Goal: Information Seeking & Learning: Find specific fact

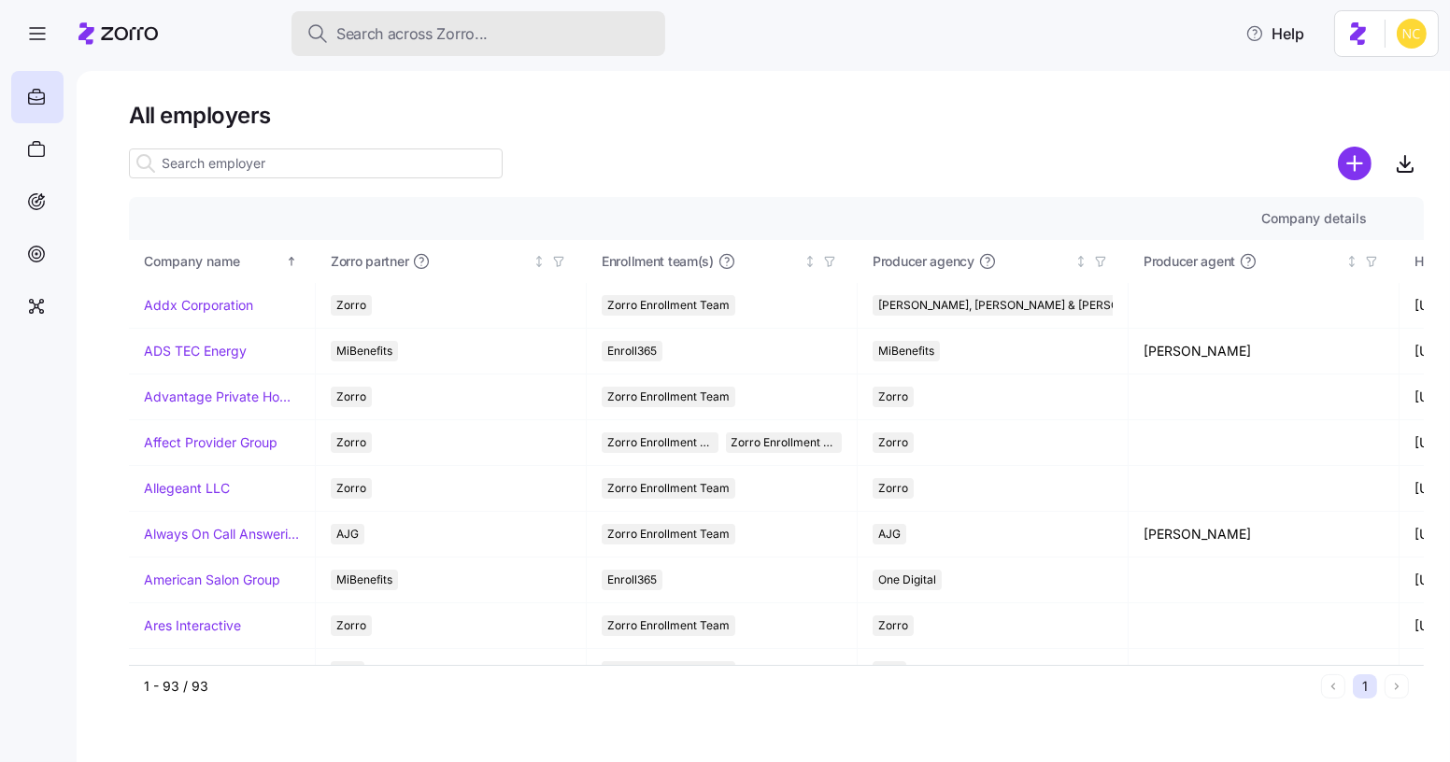
click at [405, 15] on button "Search across Zorro..." at bounding box center [478, 33] width 374 height 45
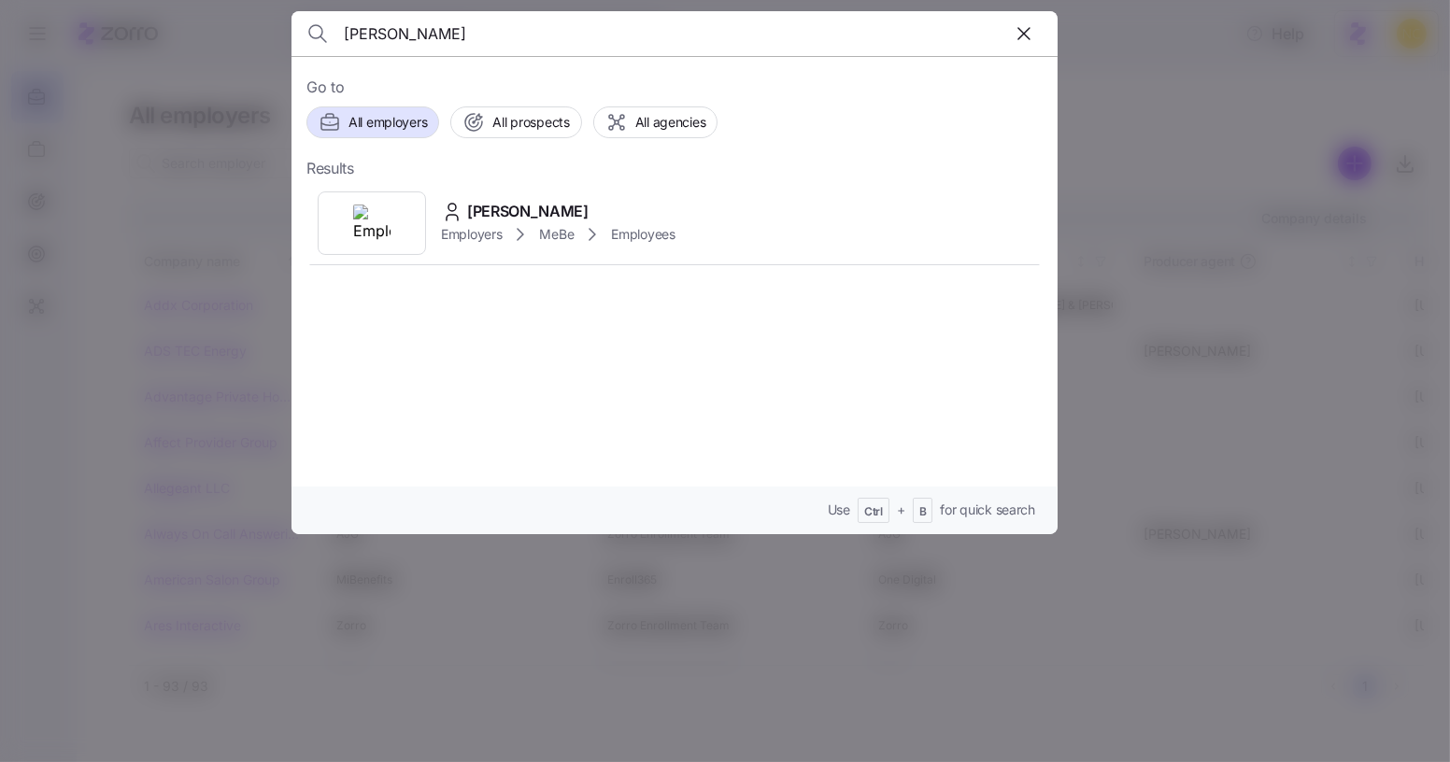
type input "Hidy Gehm"
click at [607, 200] on div "Hidy Gehm" at bounding box center [558, 211] width 234 height 23
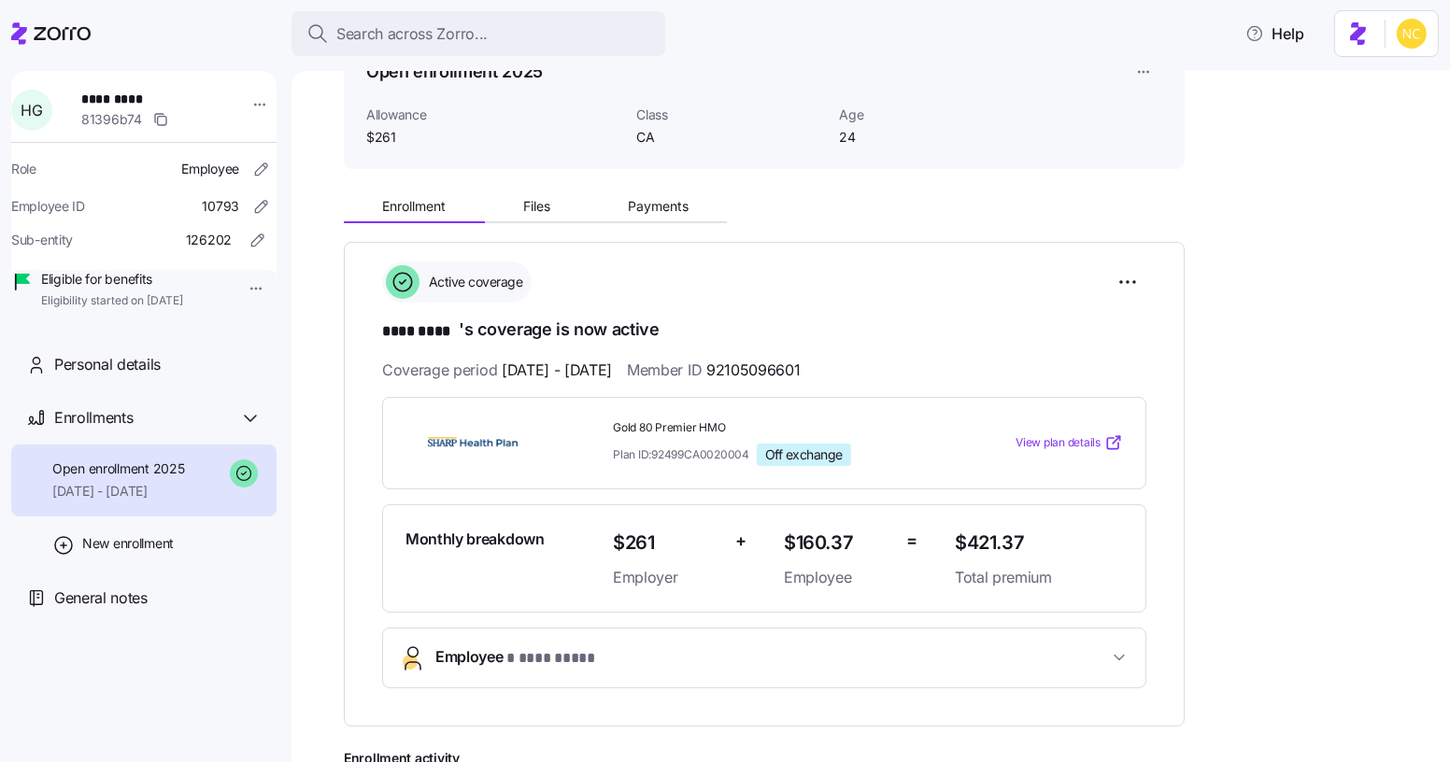
scroll to position [169, 0]
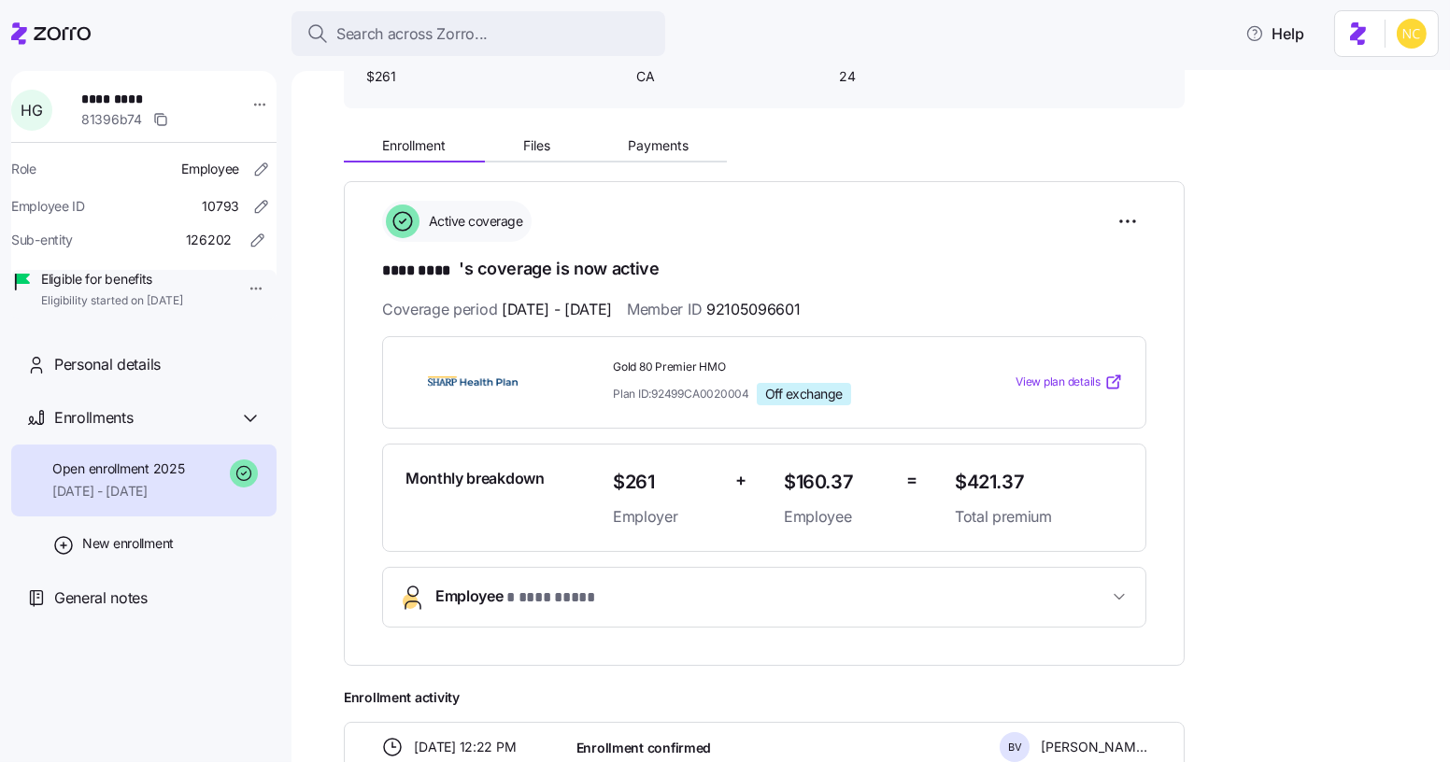
click at [681, 516] on span "Employer" at bounding box center [666, 516] width 107 height 23
click at [834, 571] on button "Employee * **** **** *" at bounding box center [764, 597] width 762 height 59
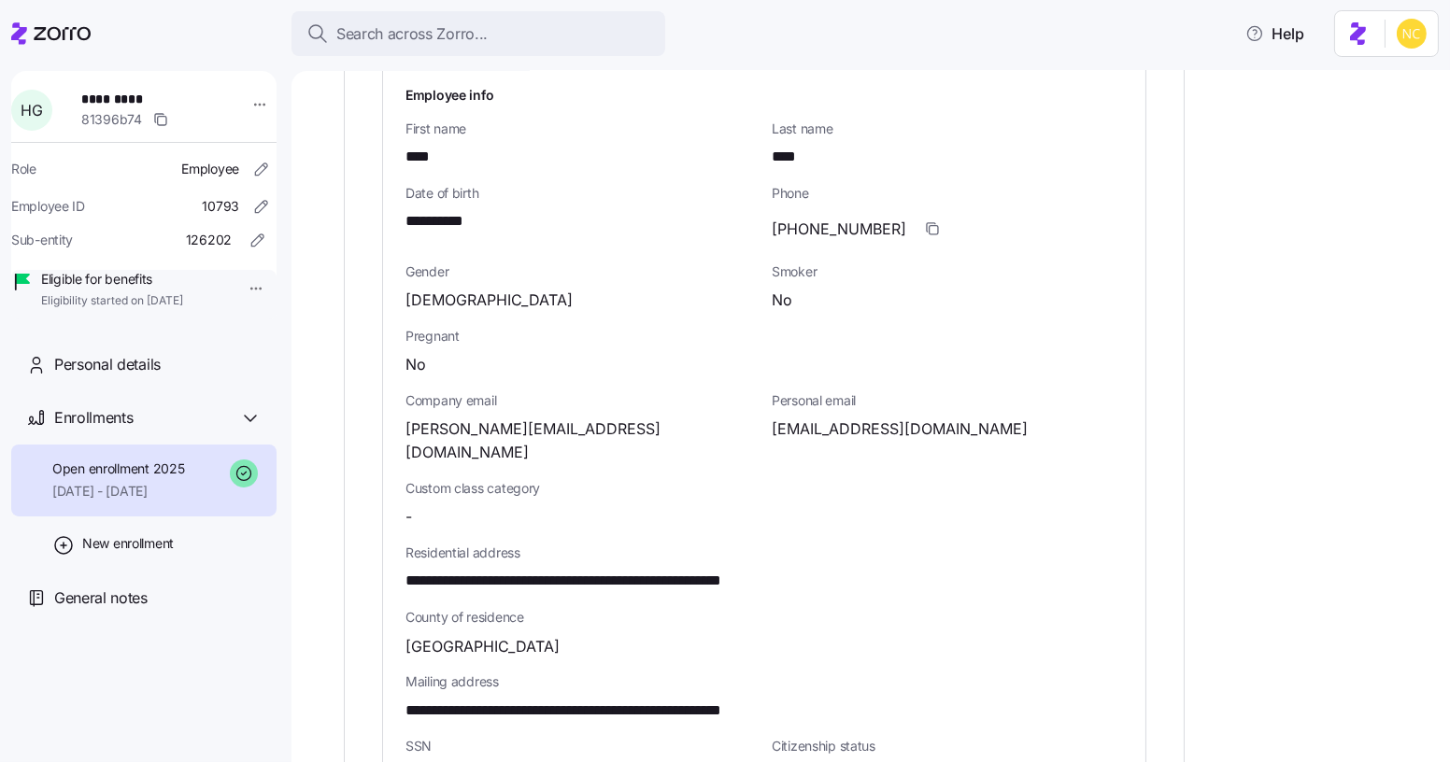
scroll to position [764, 0]
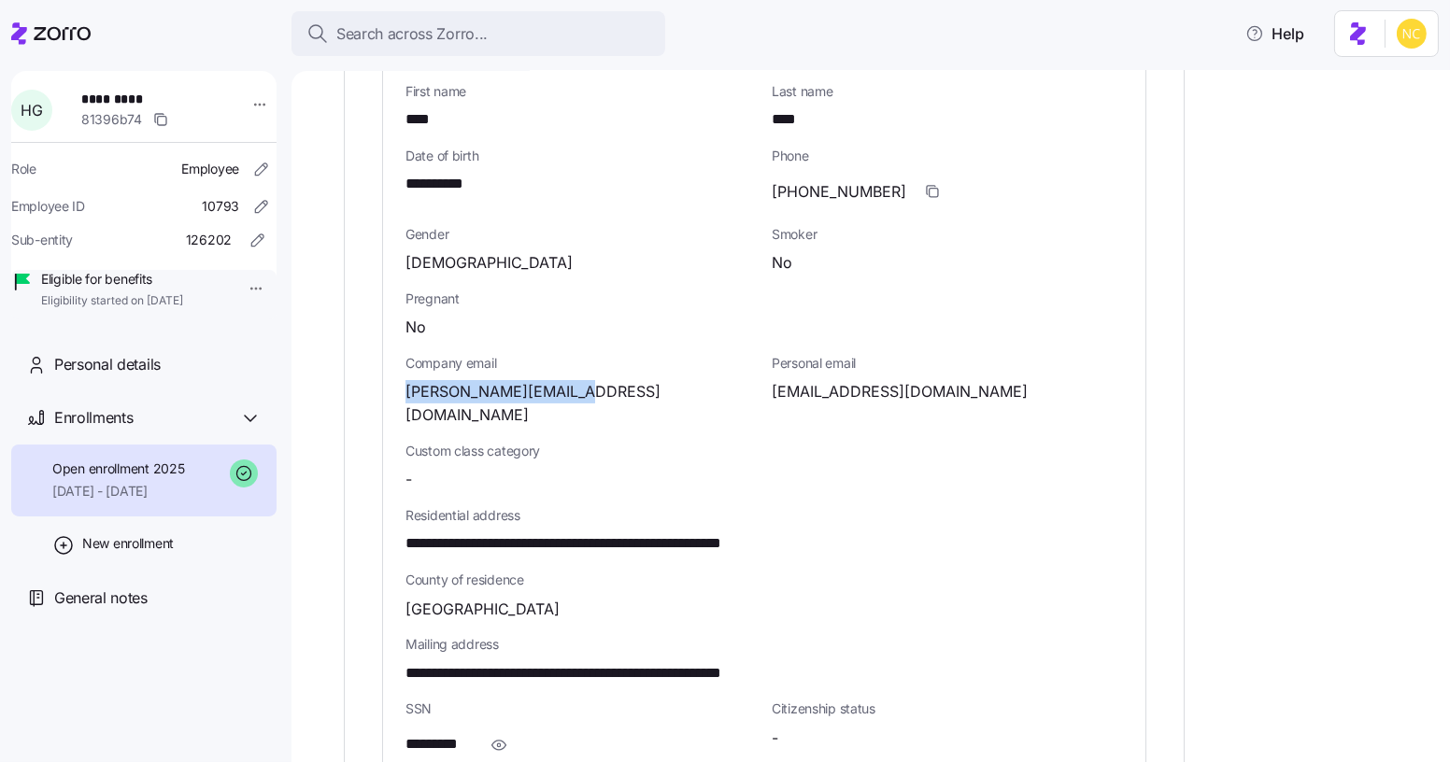
drag, startPoint x: 412, startPoint y: 382, endPoint x: 526, endPoint y: 80, distance: 322.6
click at [648, 397] on div "hidy.g@mebefamily.com" at bounding box center [580, 403] width 351 height 47
copy span "hidy.g@mebefamily.com"
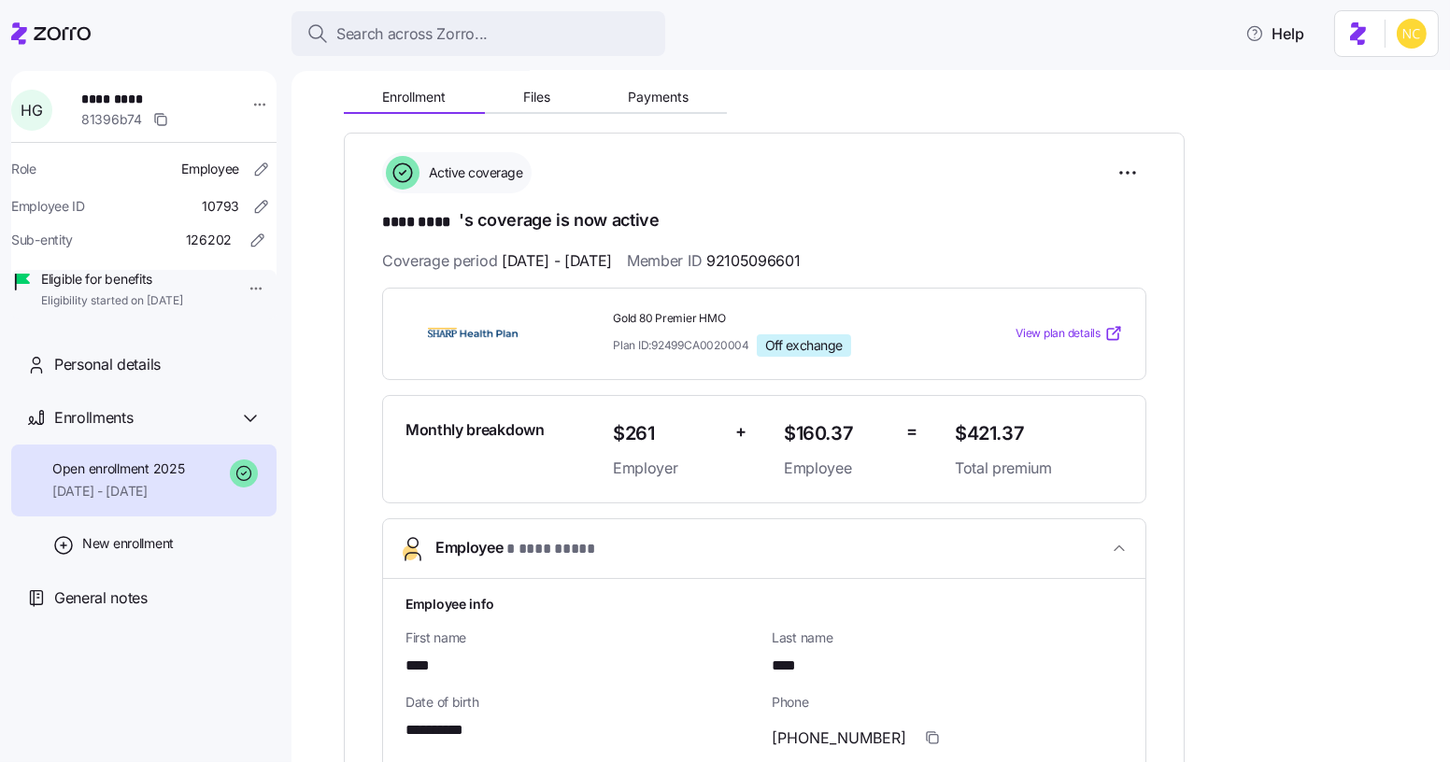
scroll to position [169, 0]
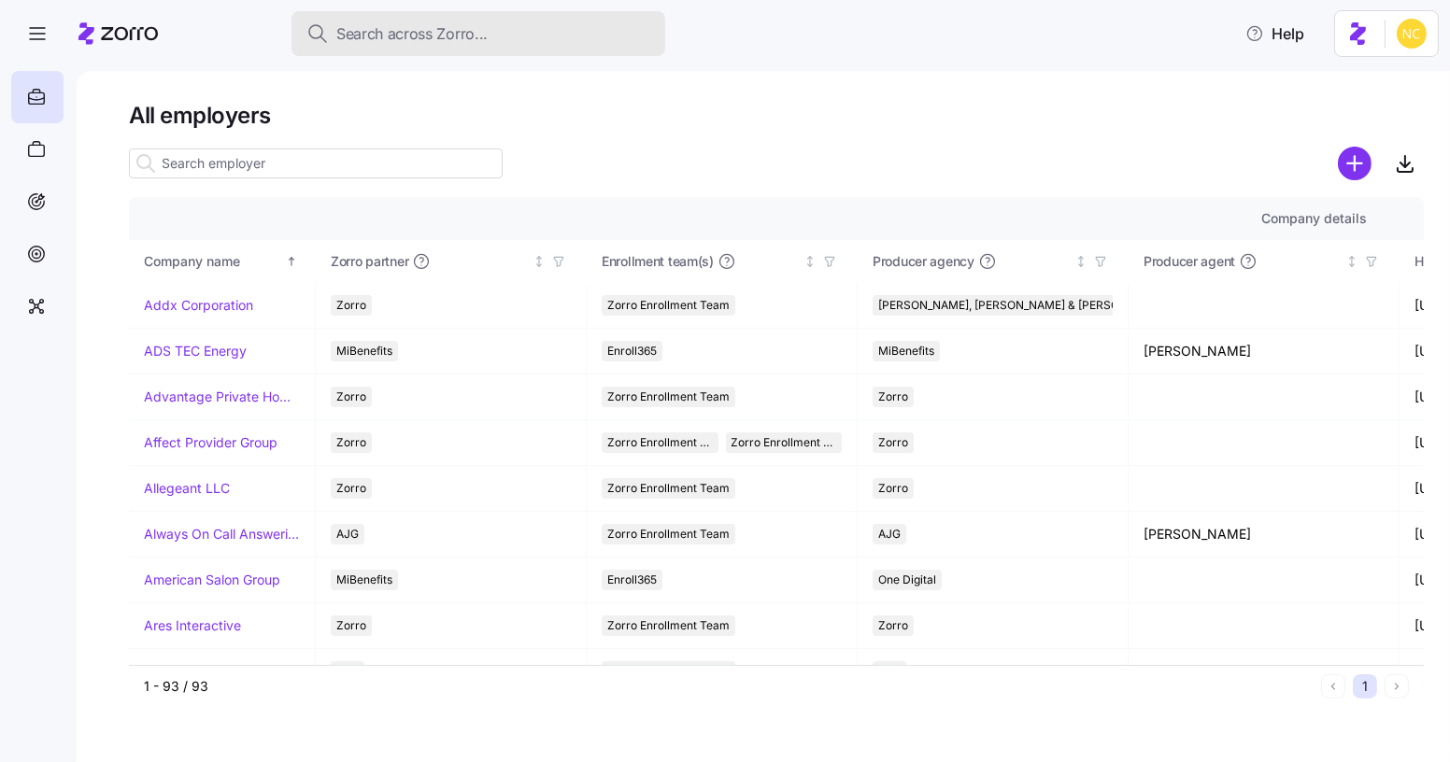
click at [444, 50] on button "Search across Zorro..." at bounding box center [478, 33] width 374 height 45
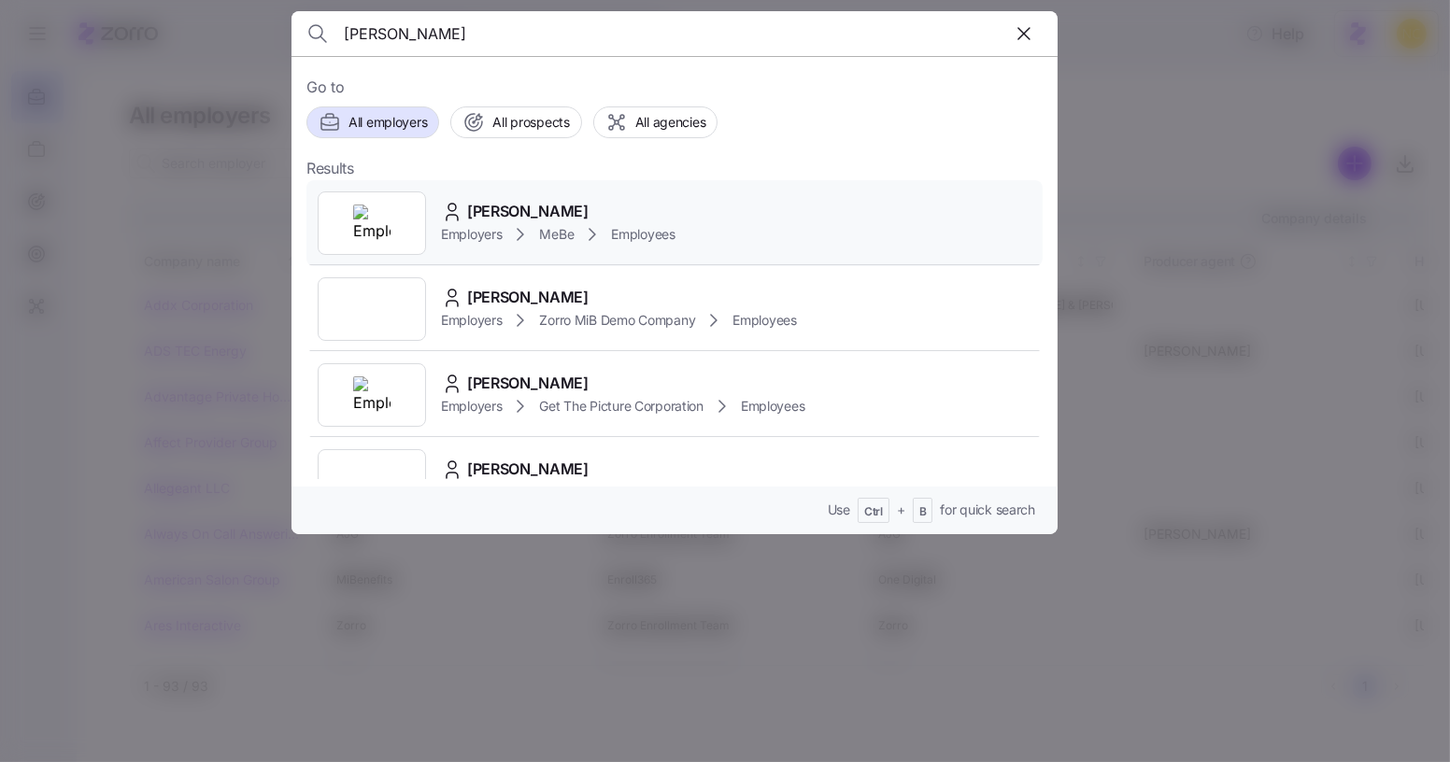
type input "Enrique May"
click at [506, 192] on div "Enrique May Employers MeBe Employees" at bounding box center [674, 223] width 736 height 86
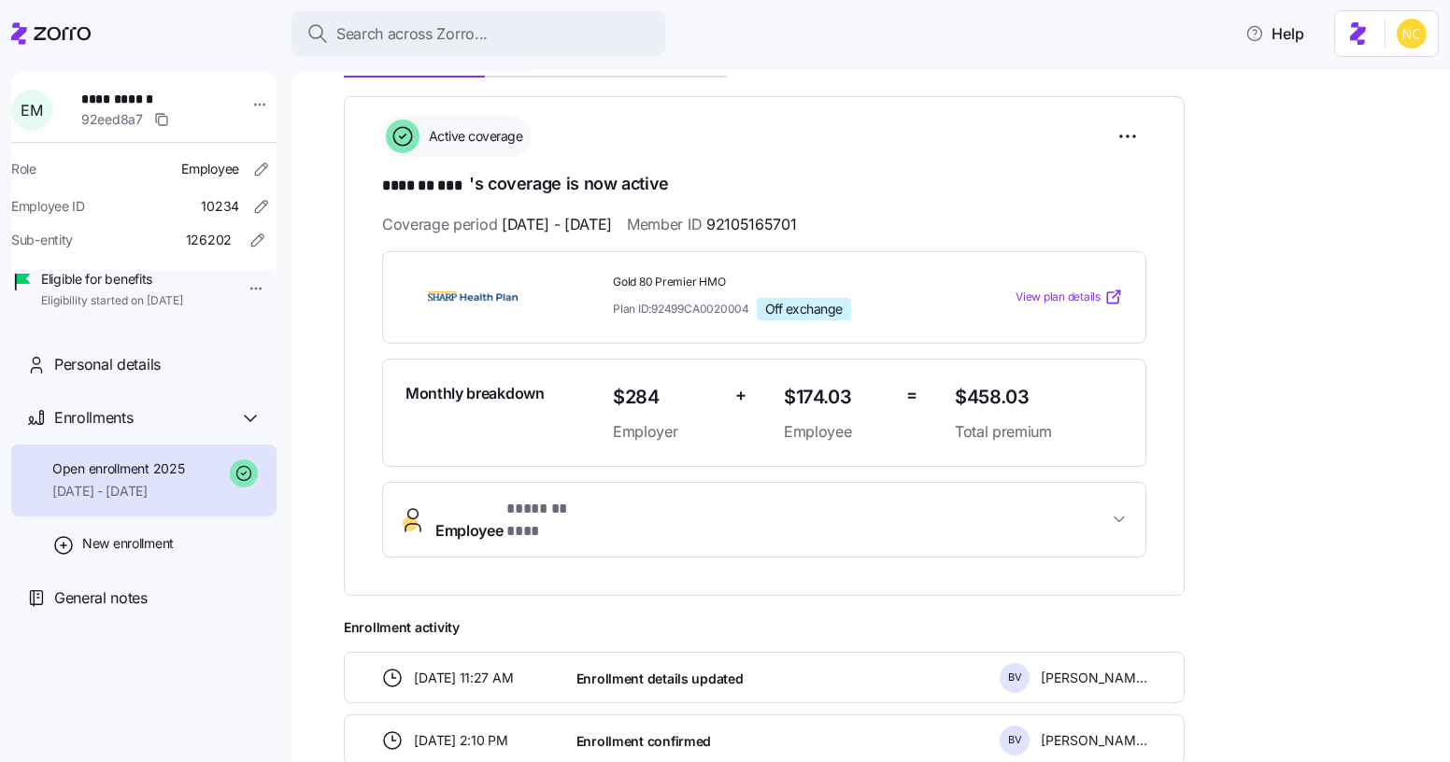
click at [568, 511] on span "* ******* *** *" at bounding box center [553, 509] width 95 height 23
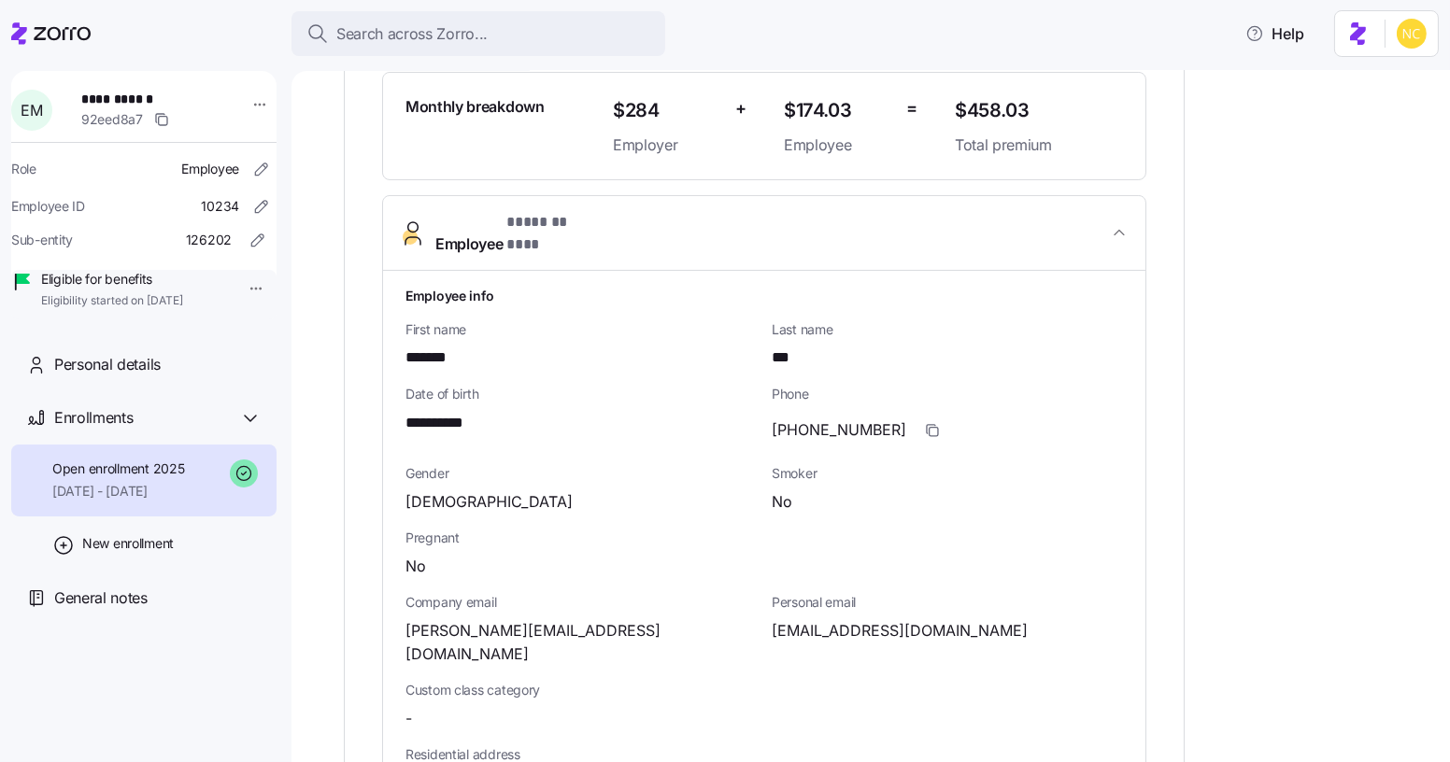
scroll to position [679, 0]
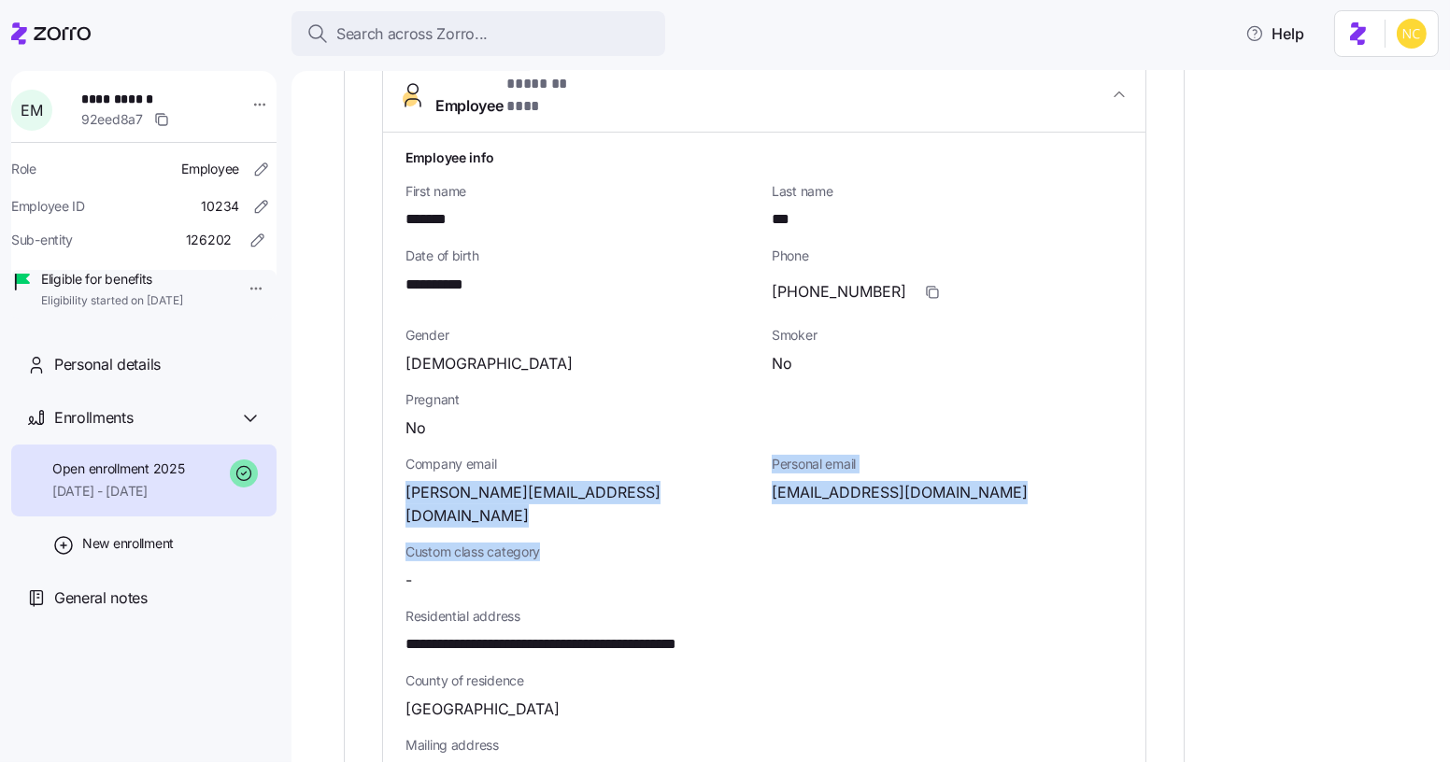
drag, startPoint x: 492, startPoint y: 493, endPoint x: 730, endPoint y: 499, distance: 237.4
click at [730, 499] on div "**********" at bounding box center [764, 620] width 762 height 974
click at [482, 481] on span "enrique@mebefamily.com" at bounding box center [580, 504] width 351 height 47
click at [426, 481] on span "enrique@mebefamily.com" at bounding box center [580, 504] width 351 height 47
click at [406, 481] on span "enrique@mebefamily.com" at bounding box center [580, 504] width 351 height 47
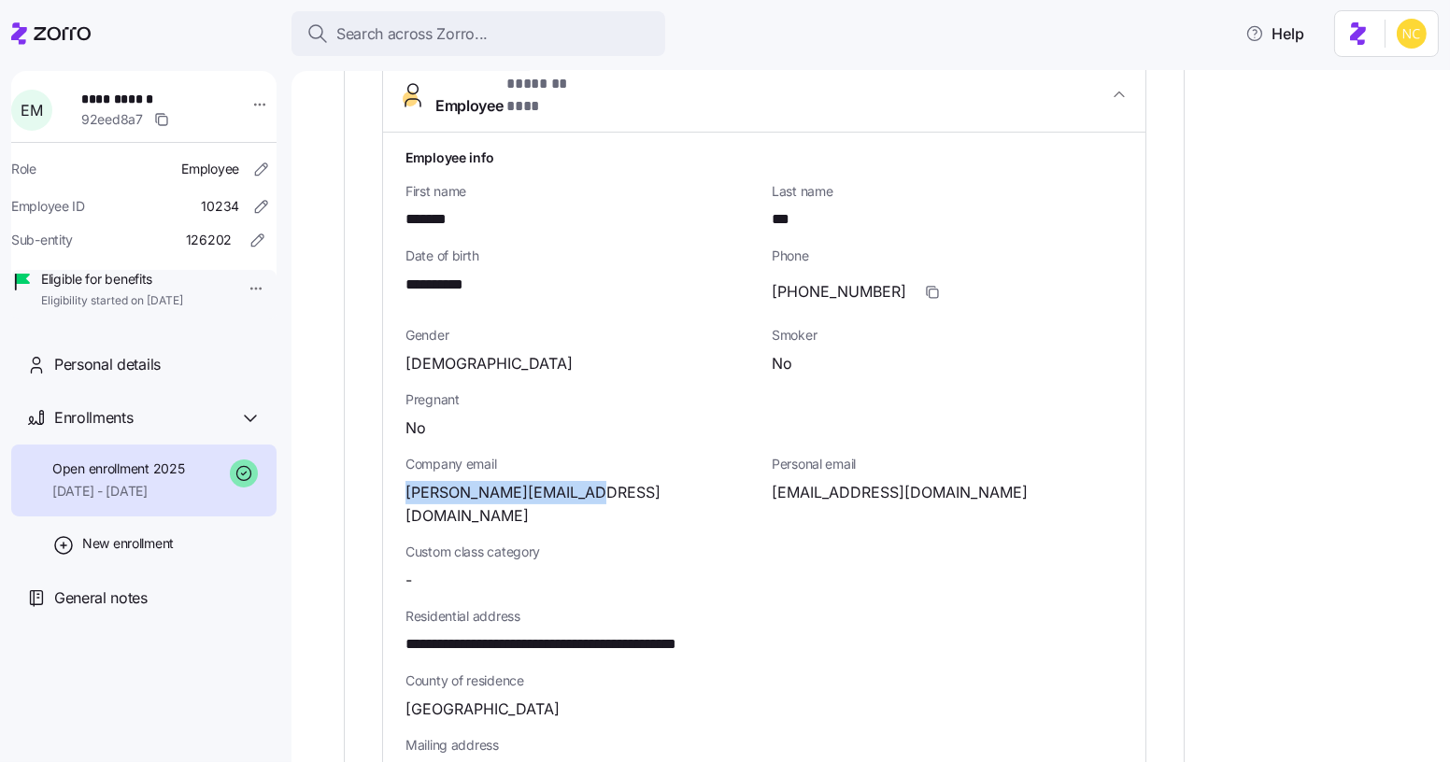
drag, startPoint x: 405, startPoint y: 470, endPoint x: 598, endPoint y: 469, distance: 193.4
click at [598, 481] on div "enrique@mebefamily.com" at bounding box center [580, 504] width 351 height 47
copy span "enrique@mebefamily.com"
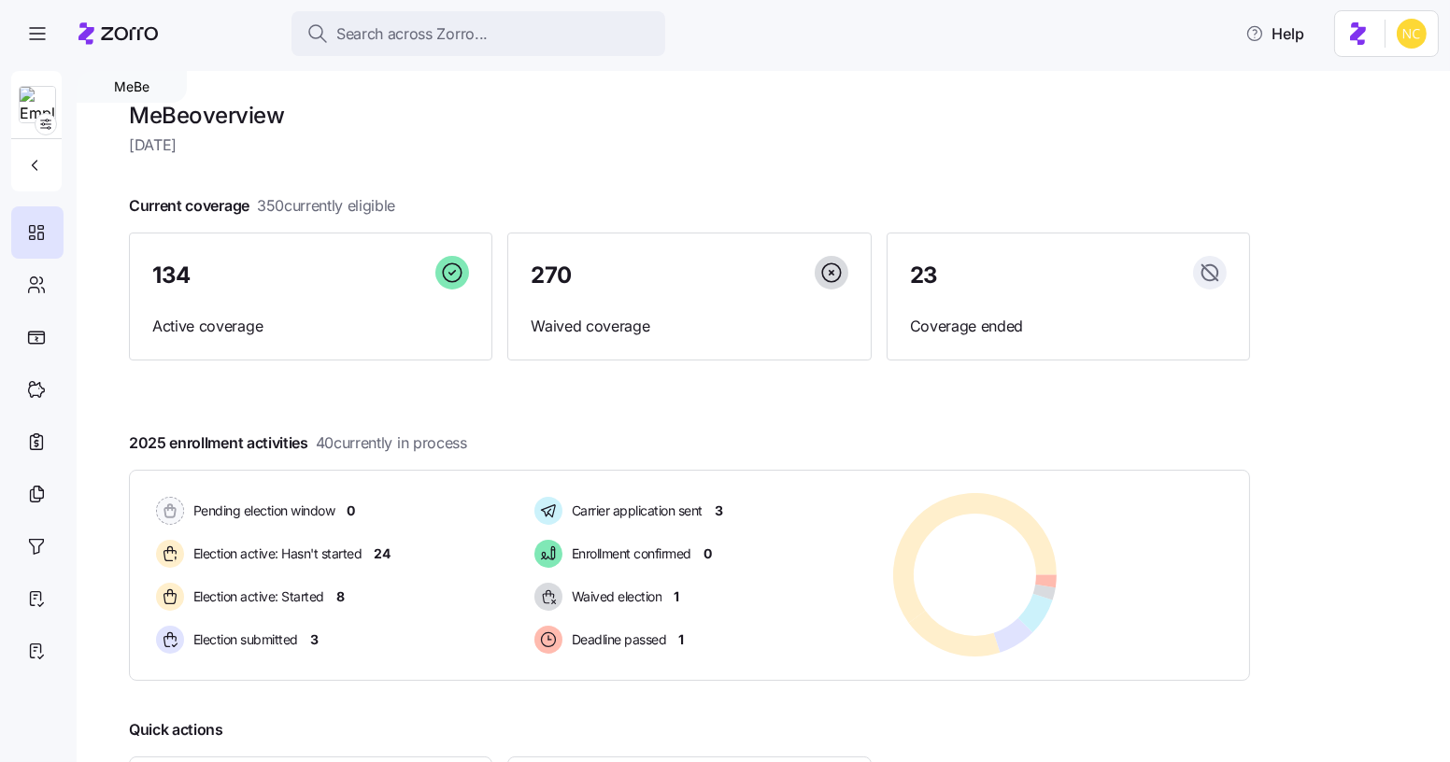
click at [49, 102] on img at bounding box center [37, 105] width 35 height 37
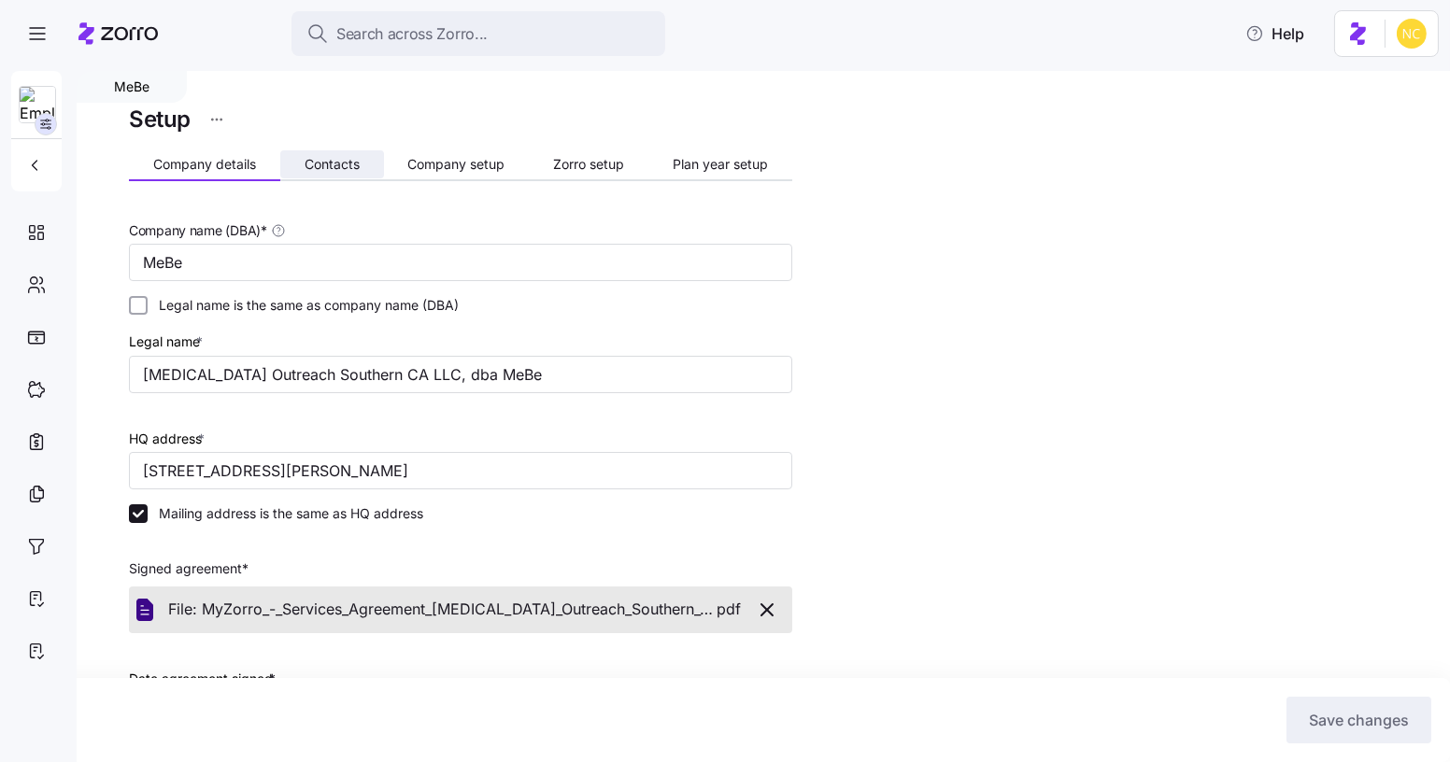
click at [327, 162] on span "Contacts" at bounding box center [332, 164] width 55 height 13
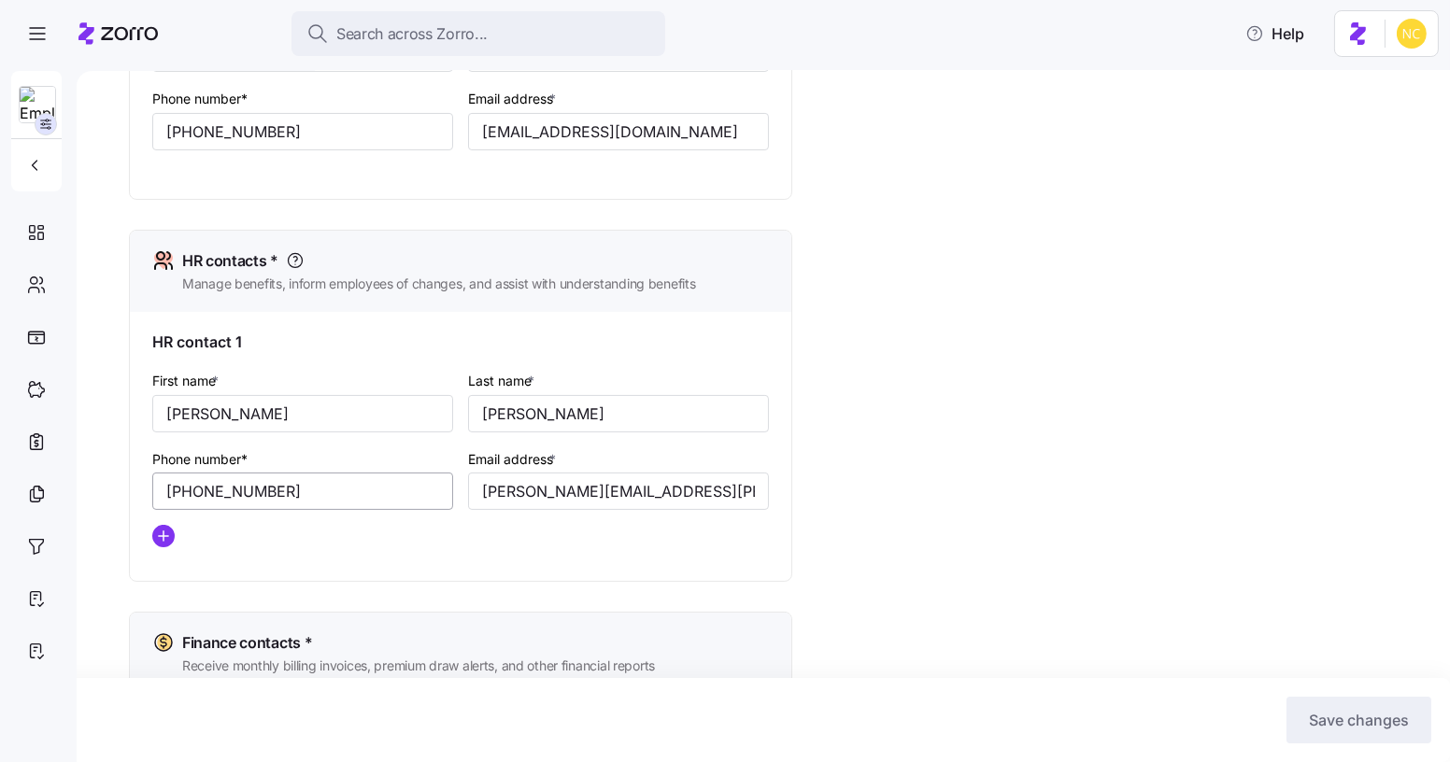
scroll to position [679, 0]
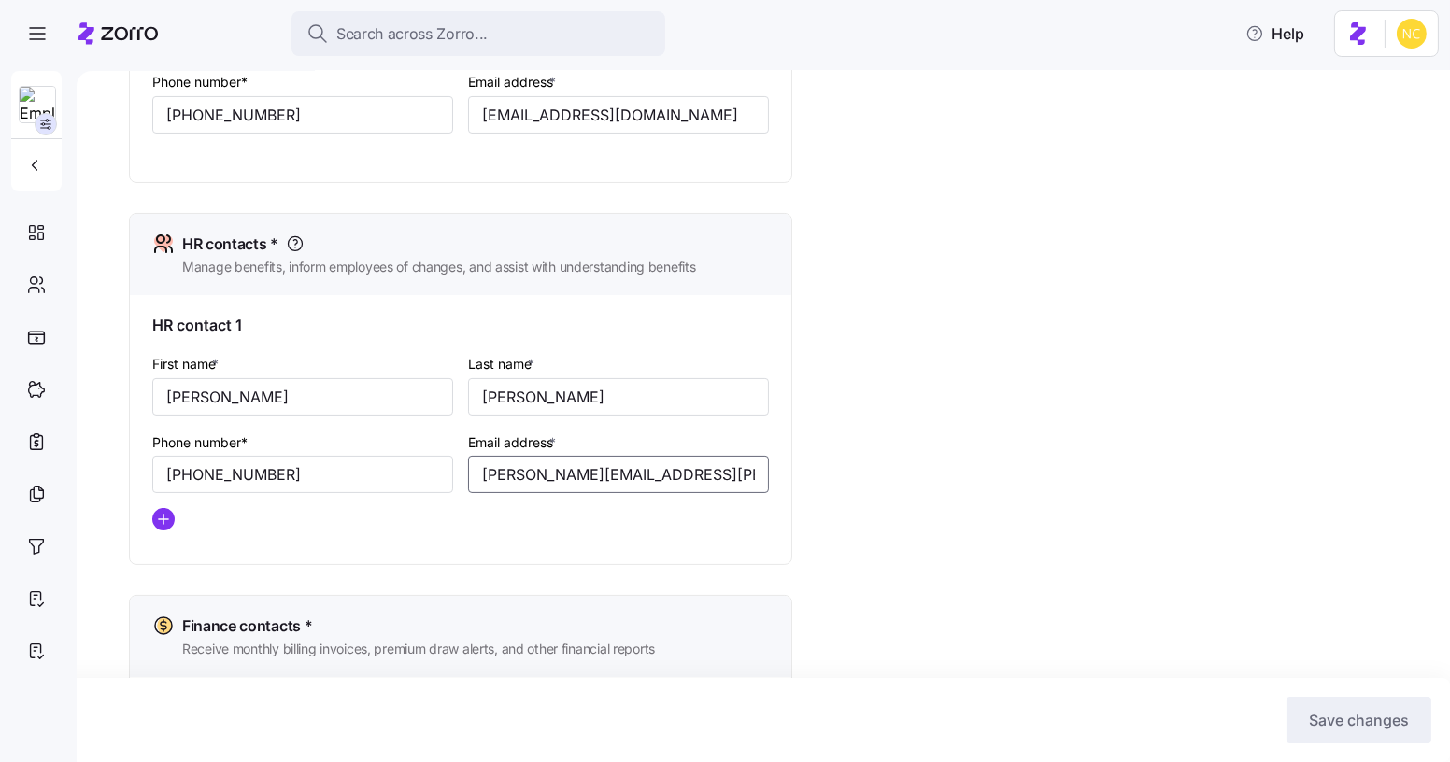
drag, startPoint x: 740, startPoint y: 480, endPoint x: 500, endPoint y: 470, distance: 240.3
click at [502, 476] on input "[PERSON_NAME][EMAIL_ADDRESS][PERSON_NAME][DOMAIN_NAME]" at bounding box center [618, 474] width 301 height 37
click at [649, 498] on div "Email address * [PERSON_NAME][EMAIL_ADDRESS][PERSON_NAME][DOMAIN_NAME]" at bounding box center [619, 462] width 316 height 78
drag, startPoint x: 728, startPoint y: 476, endPoint x: 440, endPoint y: 447, distance: 289.1
click at [440, 447] on div "First name * [PERSON_NAME] Last name * [PERSON_NAME] Phone number* [PHONE_NUMBE…" at bounding box center [461, 449] width 632 height 208
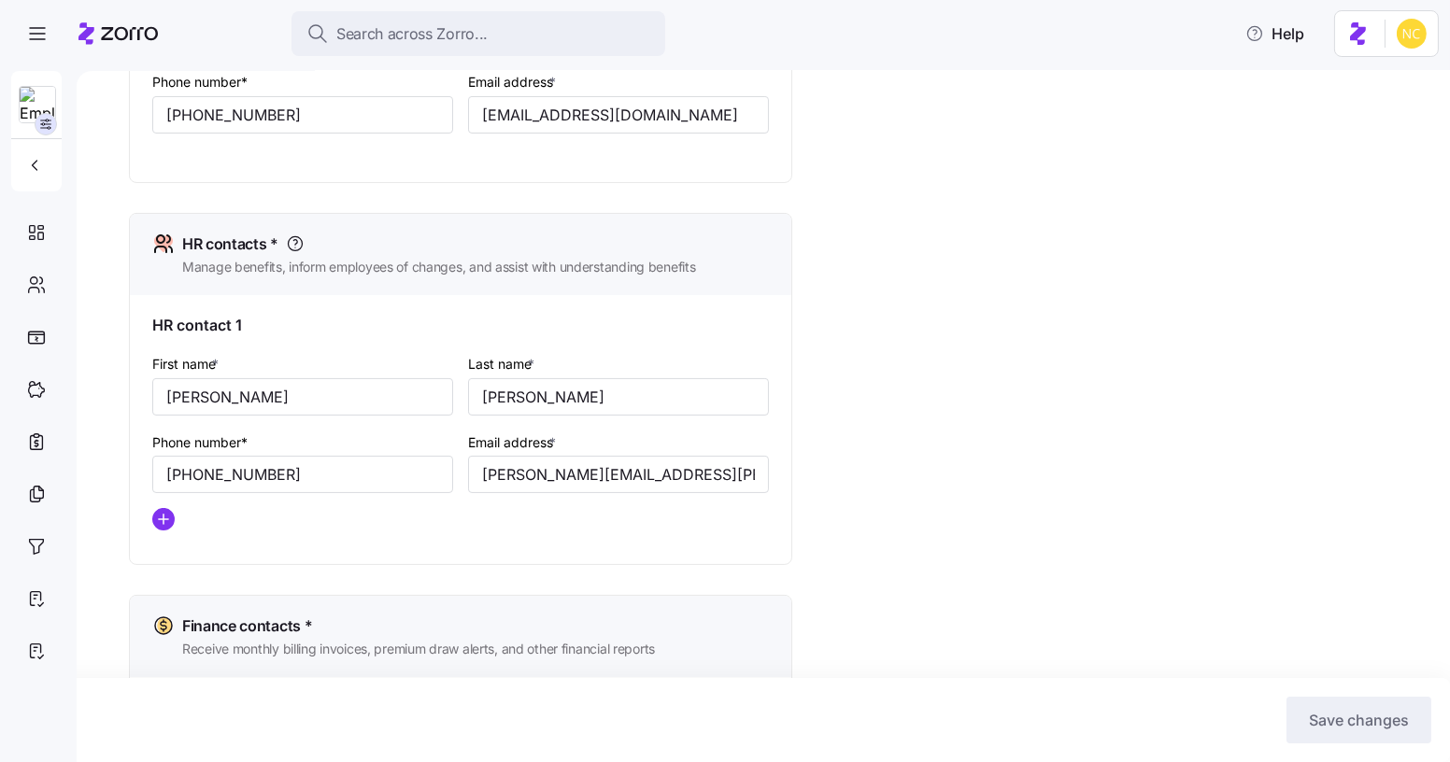
click at [551, 575] on div "Onboarding contact The person who set up and completed the employer account onb…" at bounding box center [460, 474] width 663 height 1870
drag, startPoint x: 481, startPoint y: 481, endPoint x: 721, endPoint y: 484, distance: 240.1
click at [721, 484] on input "cinthia.siguenza@mebefamily.com" at bounding box center [618, 474] width 301 height 37
click at [834, 556] on div "Setup Company details Contacts Company setup Zorro setup Plan year setup Onboar…" at bounding box center [776, 461] width 1295 height 2078
drag, startPoint x: 485, startPoint y: 479, endPoint x: 721, endPoint y: 482, distance: 236.4
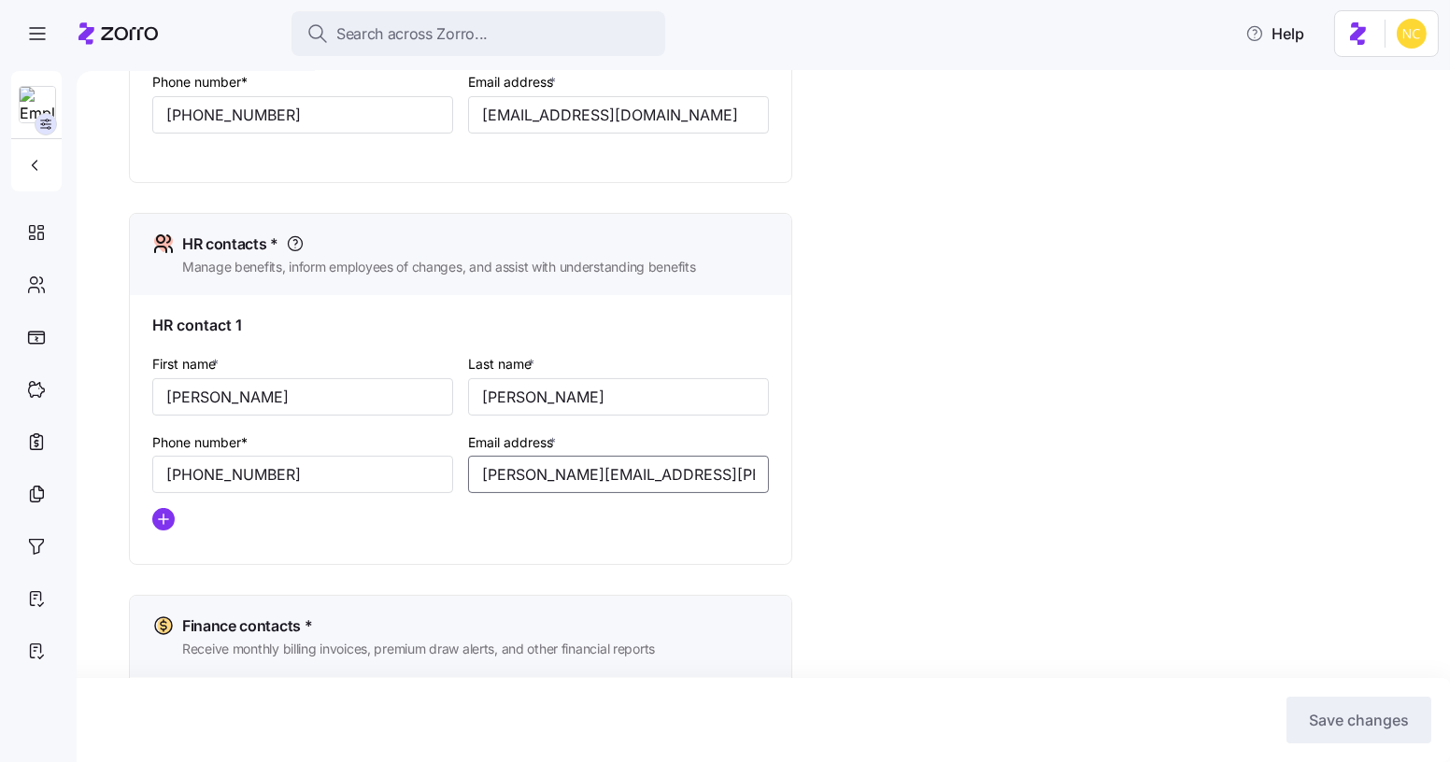
click at [721, 482] on input "cinthia.siguenza@mebefamily.com" at bounding box center [618, 474] width 301 height 37
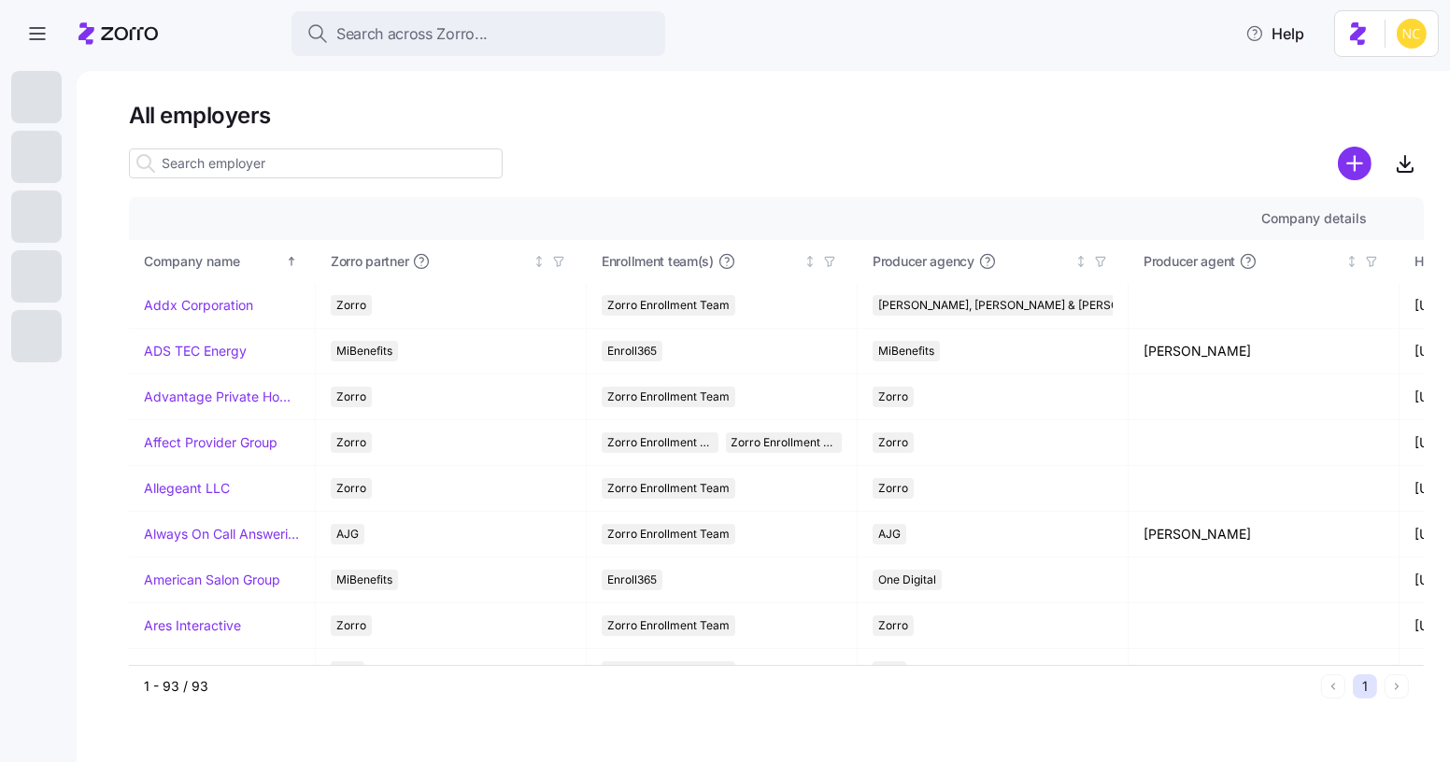
click at [386, 39] on span "Search across Zorro..." at bounding box center [411, 33] width 151 height 23
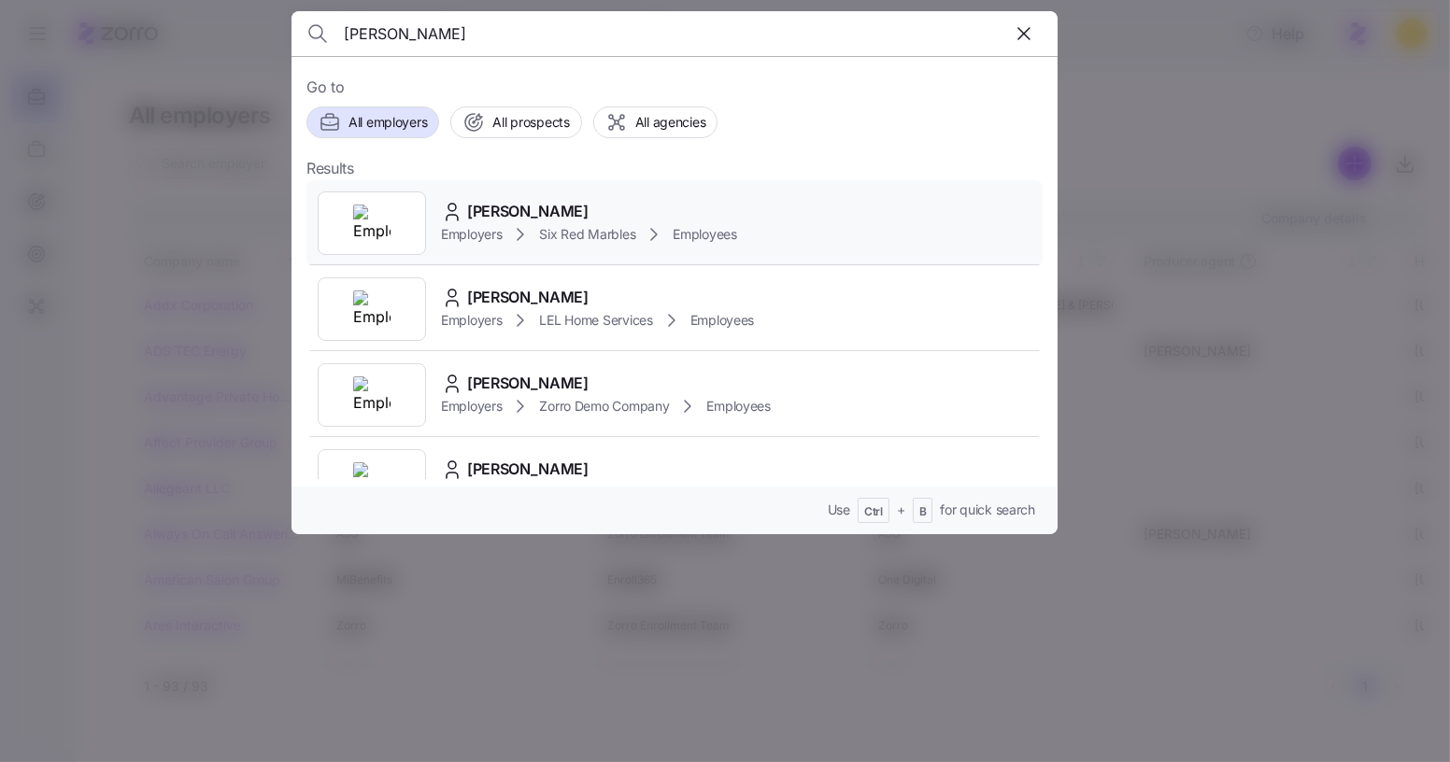
type input "cary drake"
click at [699, 232] on span "Employees" at bounding box center [705, 234] width 64 height 19
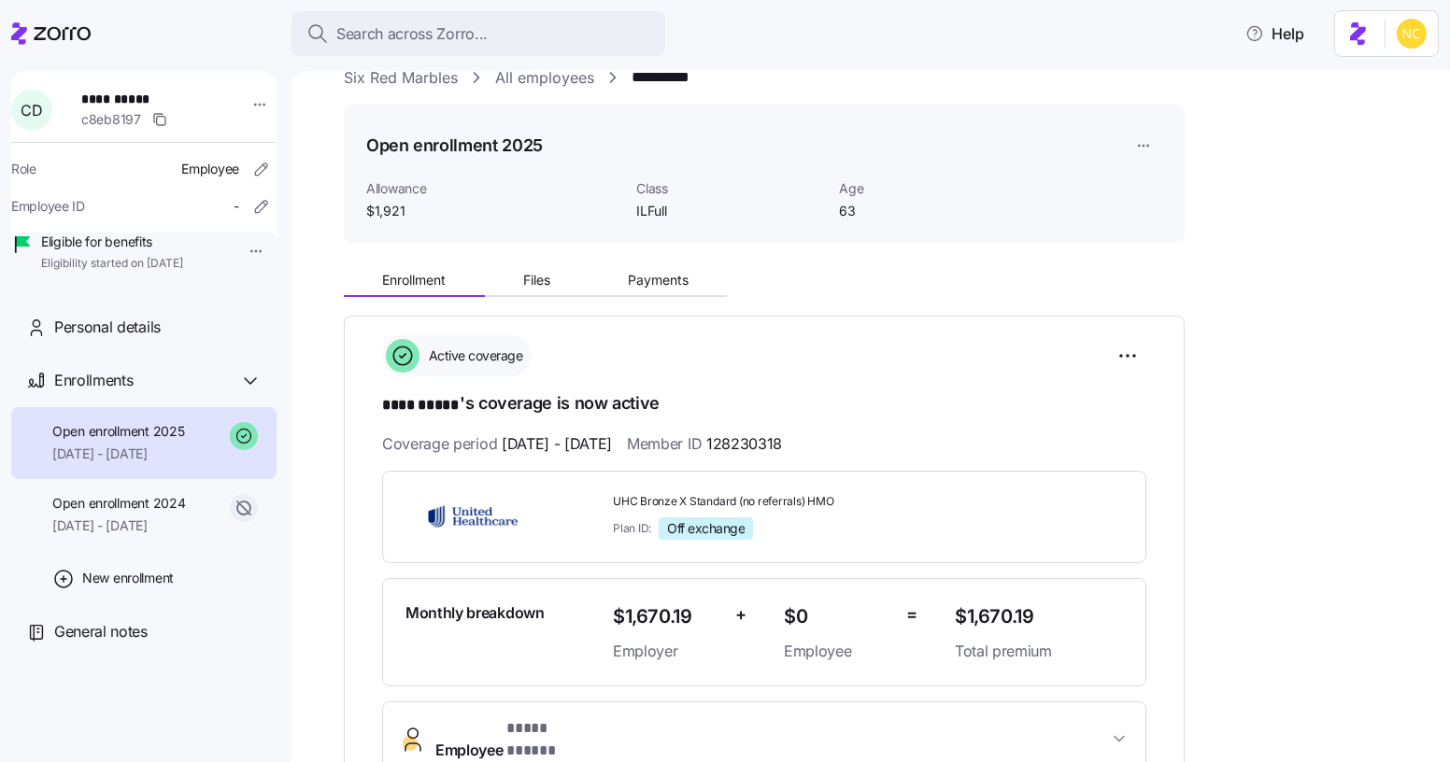
scroll to position [169, 0]
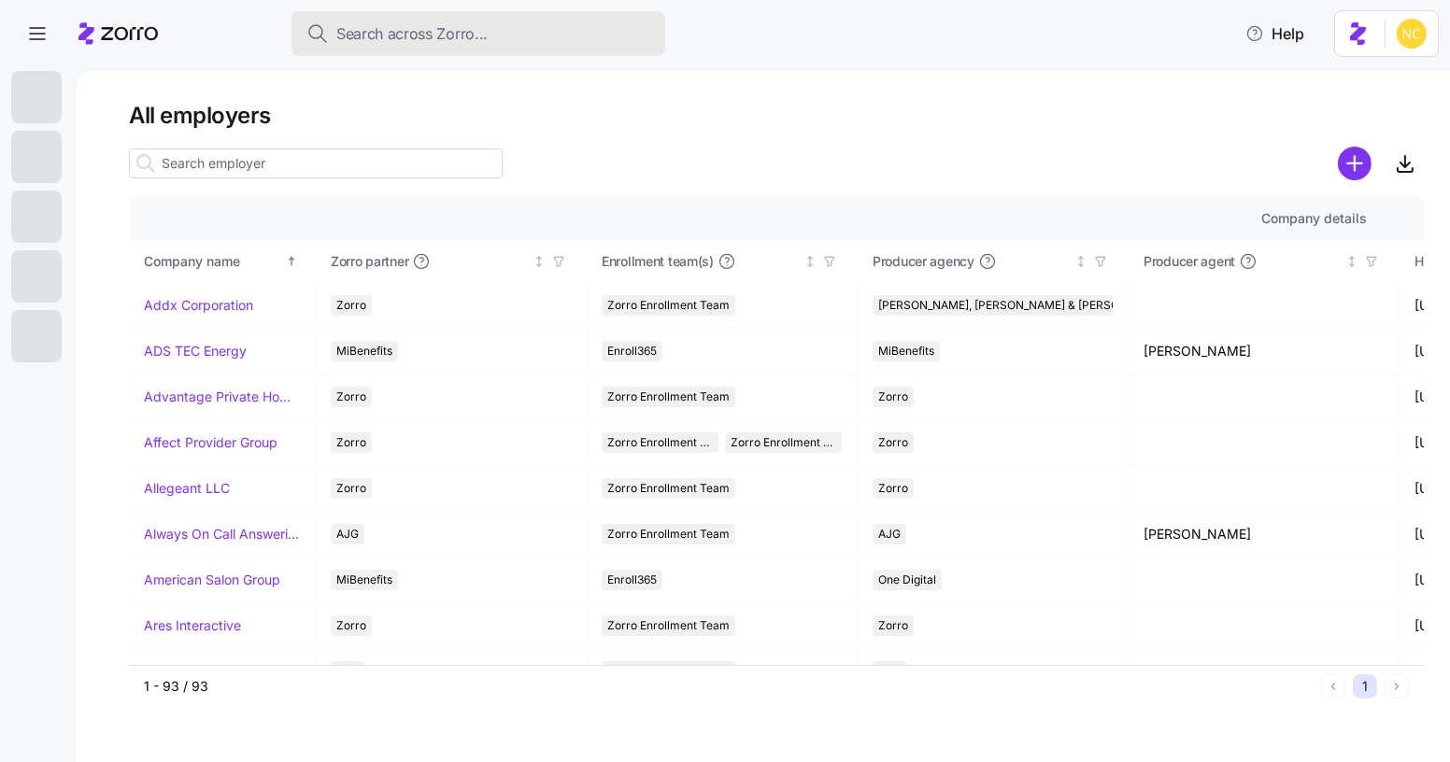
click at [420, 54] on button "Search across Zorro..." at bounding box center [478, 33] width 374 height 45
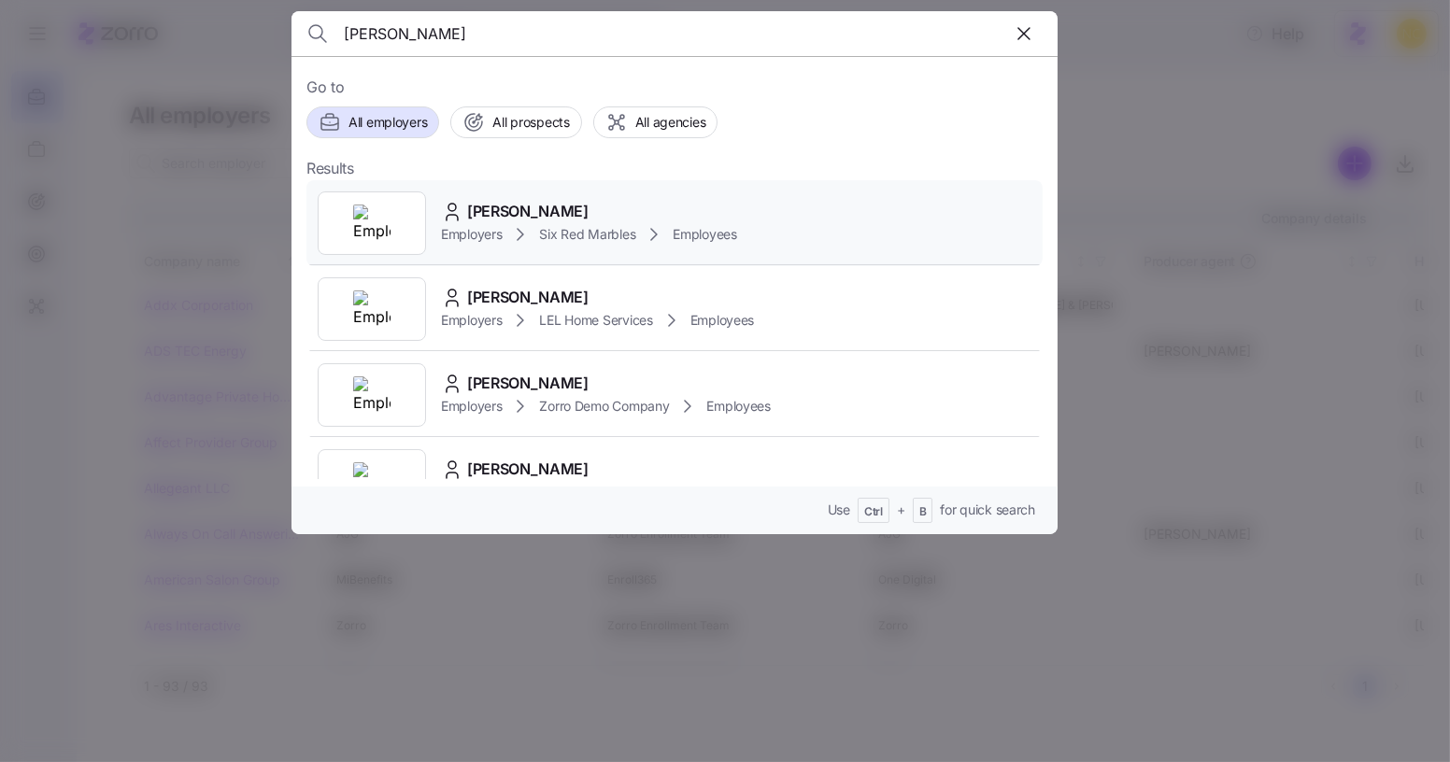
type input "[PERSON_NAME]"
click at [559, 208] on div "[PERSON_NAME]" at bounding box center [589, 211] width 296 height 23
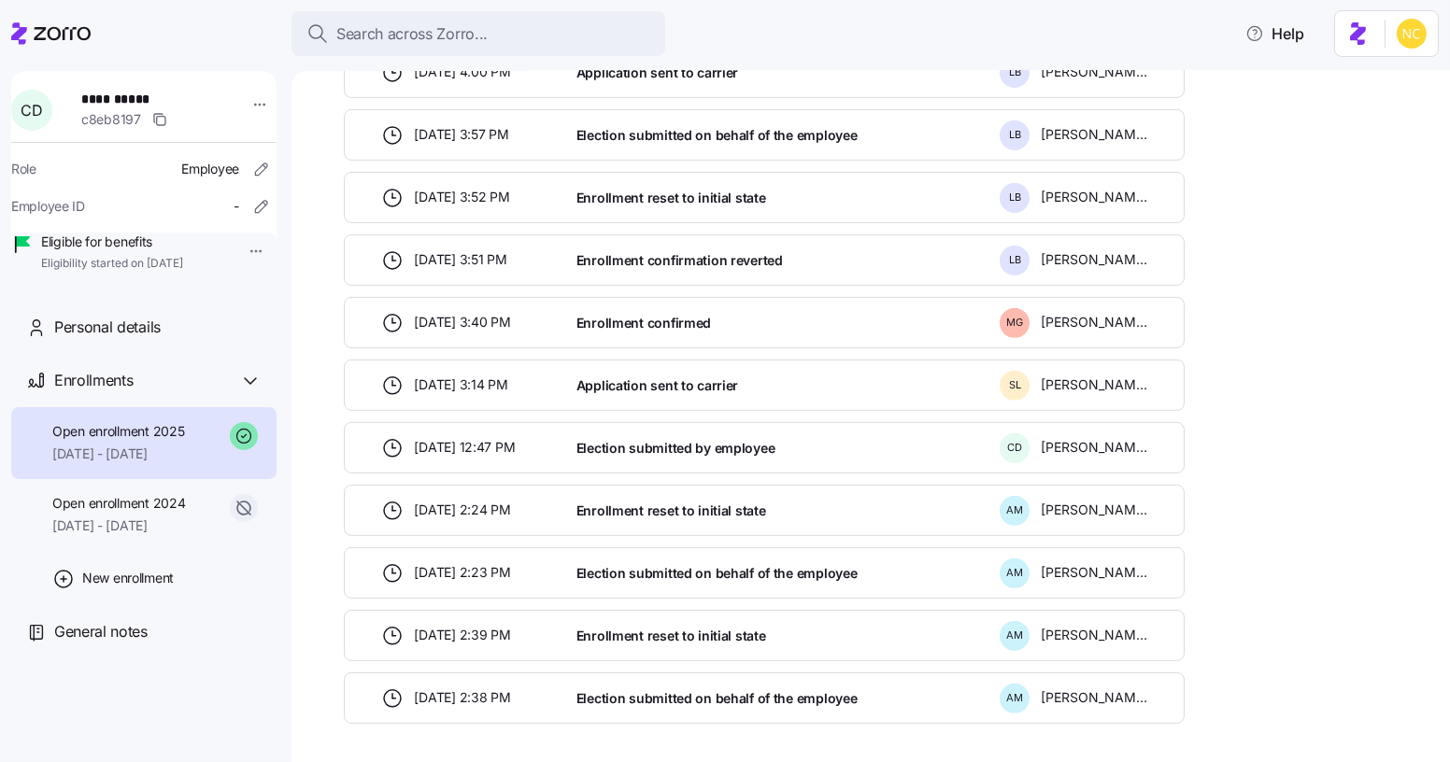
scroll to position [1288, 0]
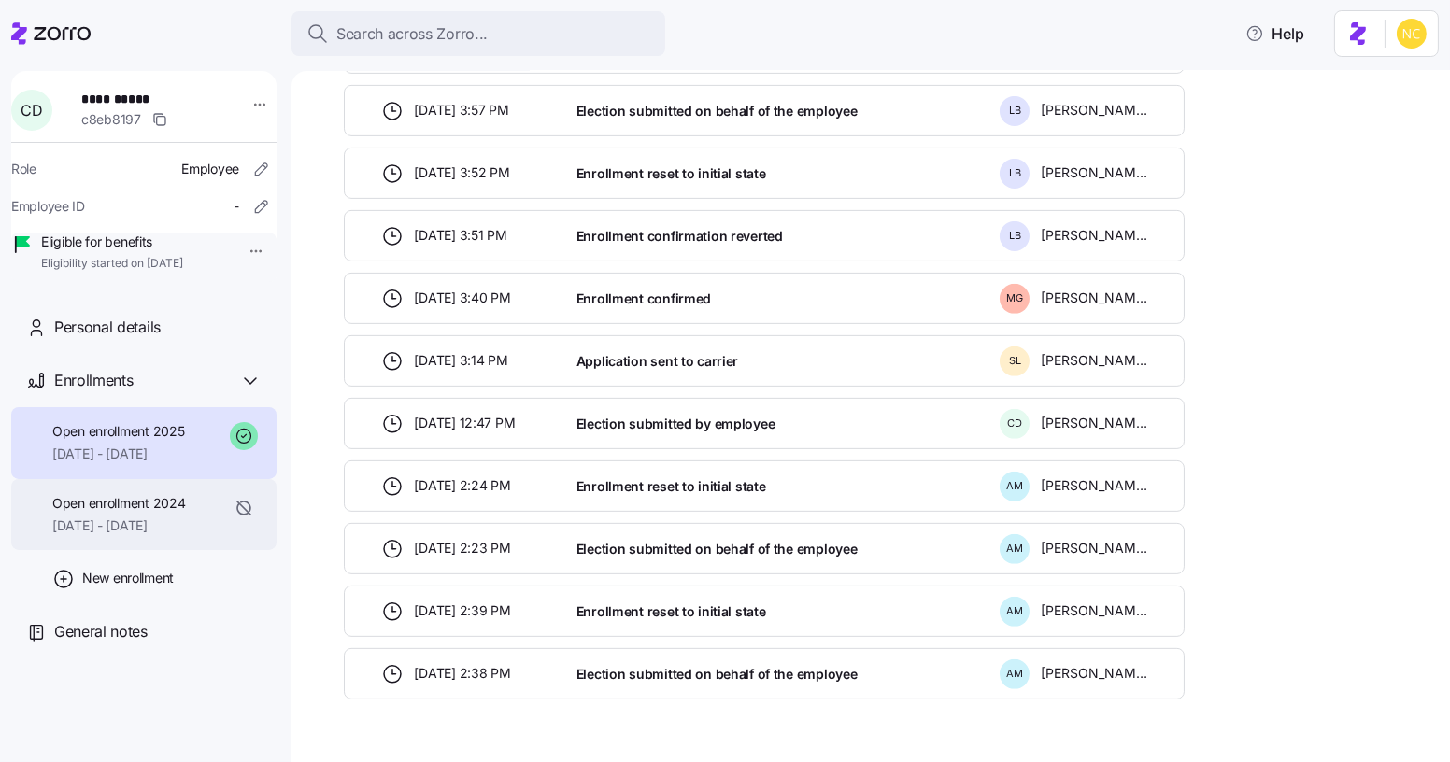
click at [121, 513] on span "Open enrollment 2024" at bounding box center [118, 503] width 133 height 19
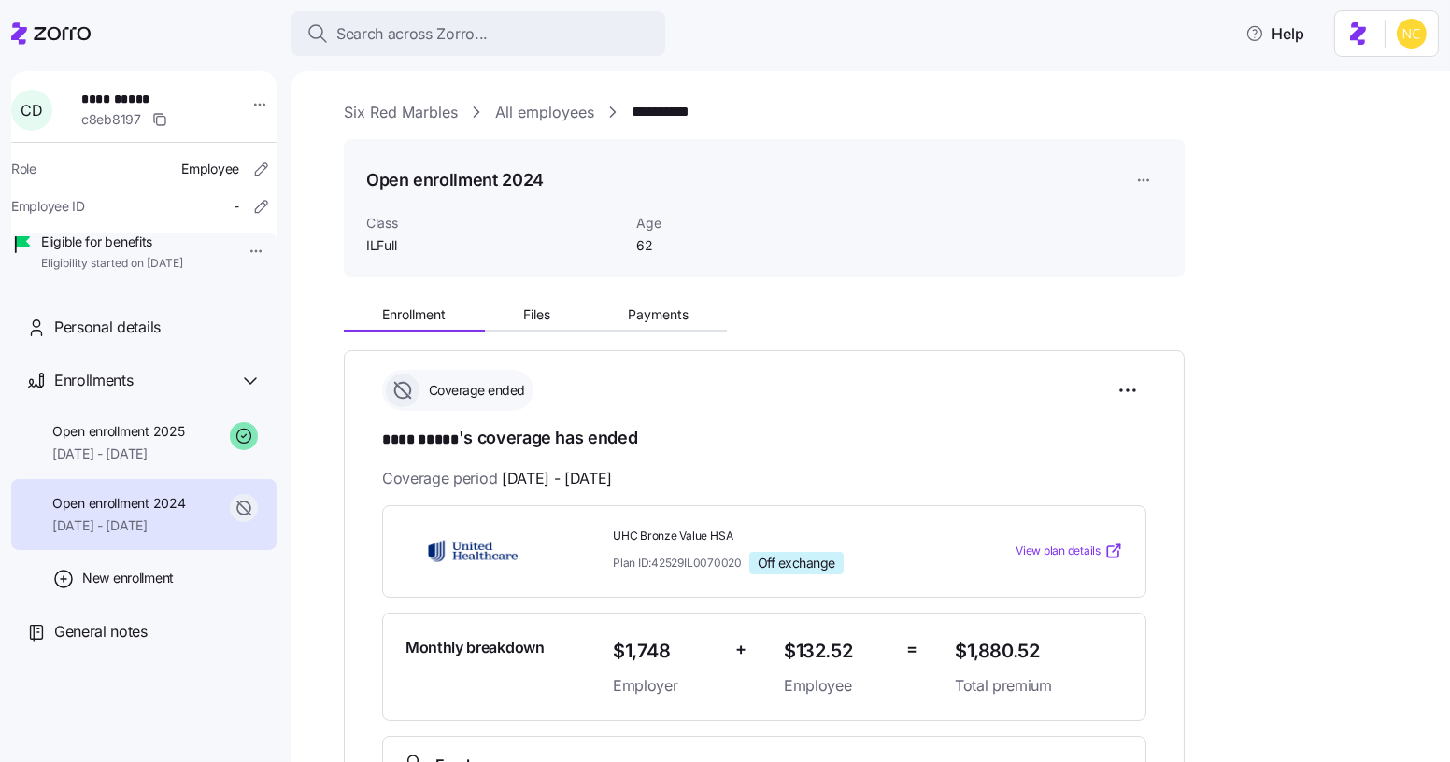
scroll to position [330, 0]
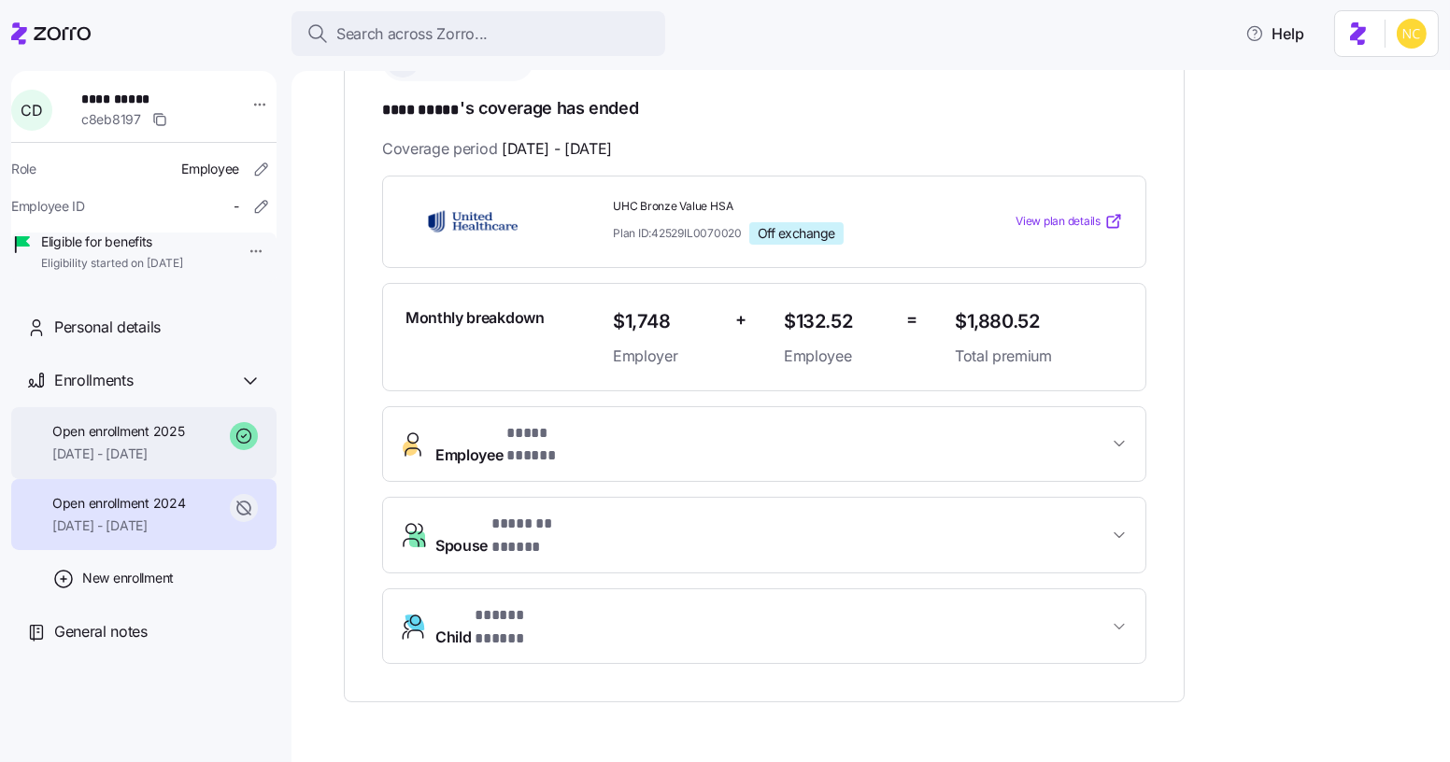
click at [184, 464] on div "Open enrollment 2025 [DATE] - [DATE]" at bounding box center [118, 443] width 132 height 42
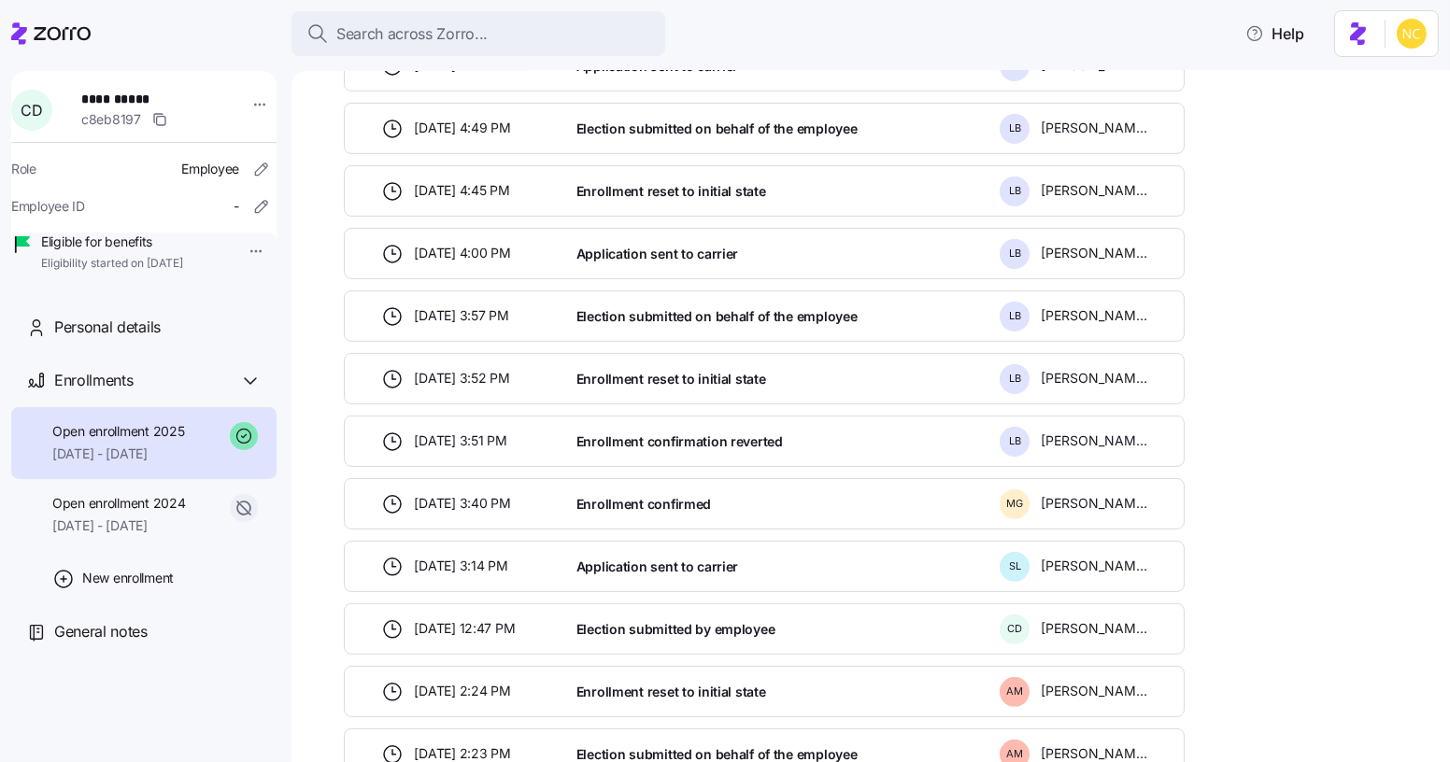
scroll to position [1204, 0]
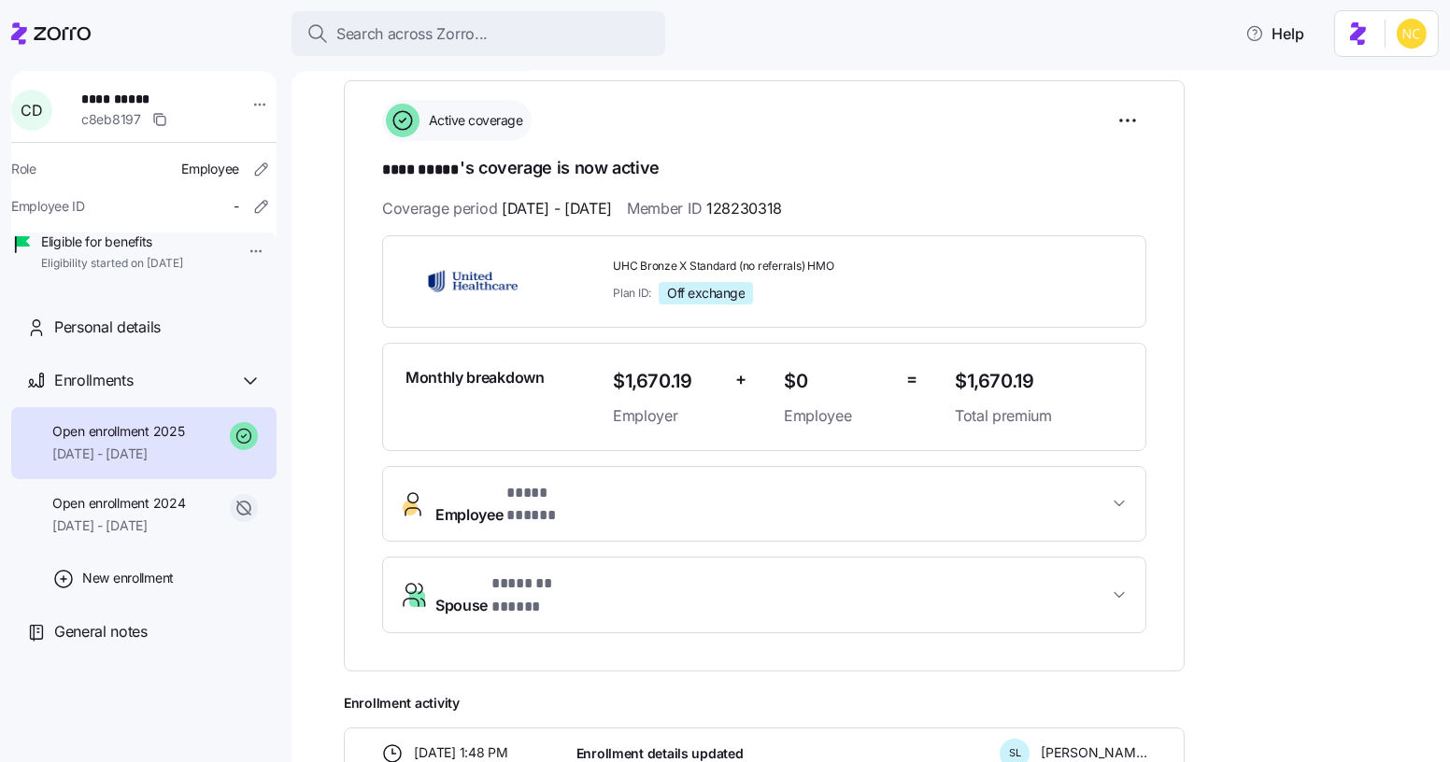
click at [782, 494] on span "Employee * **** ***** *" at bounding box center [771, 504] width 673 height 45
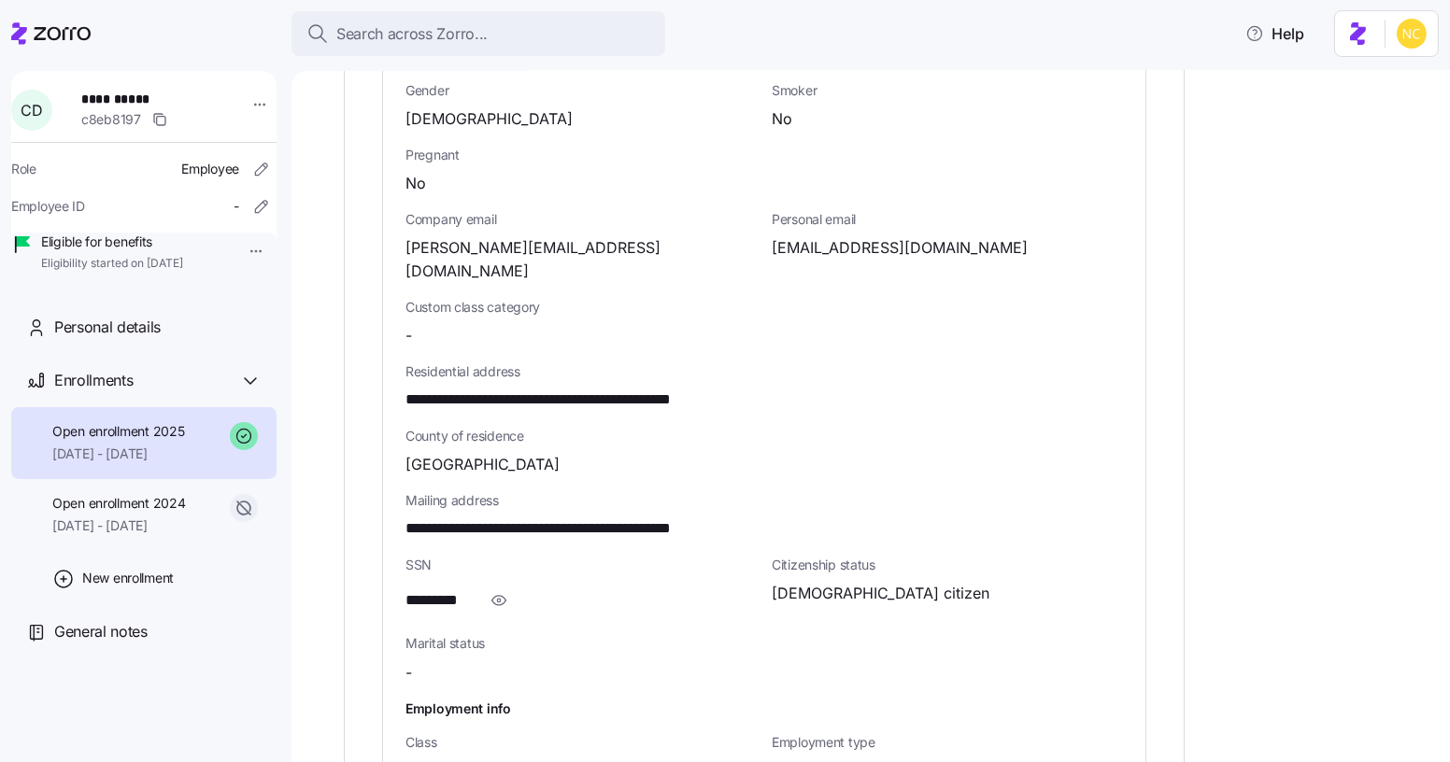
scroll to position [933, 0]
